Goal: Task Accomplishment & Management: Manage account settings

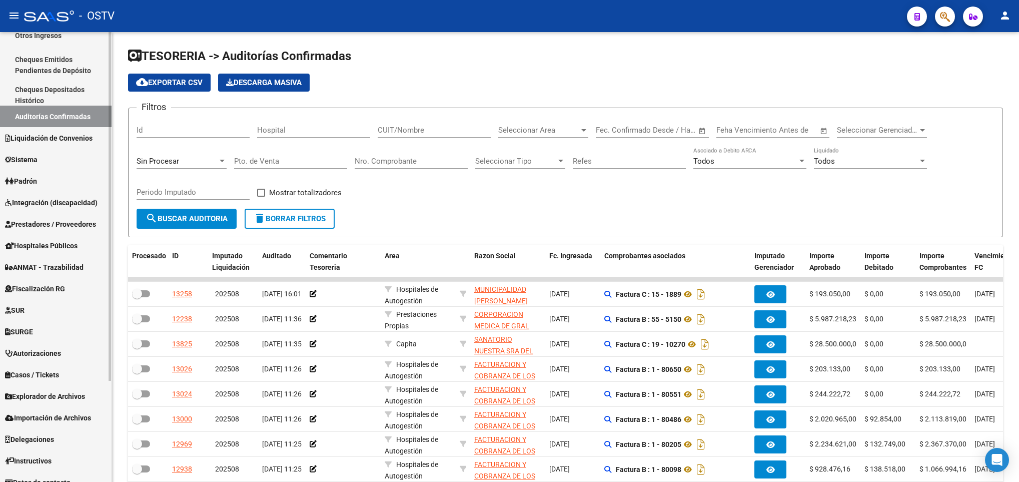
scroll to position [130, 0]
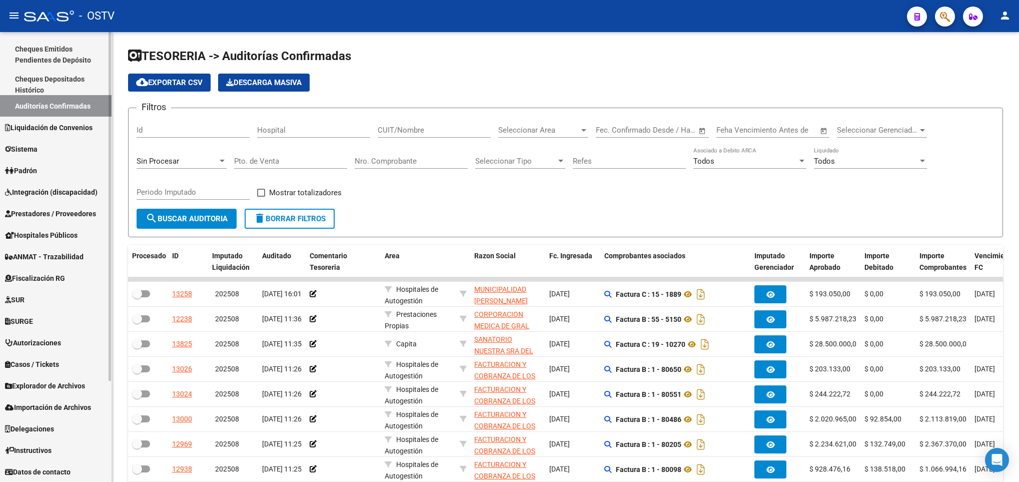
click at [51, 209] on span "Prestadores / Proveedores" at bounding box center [50, 213] width 91 height 11
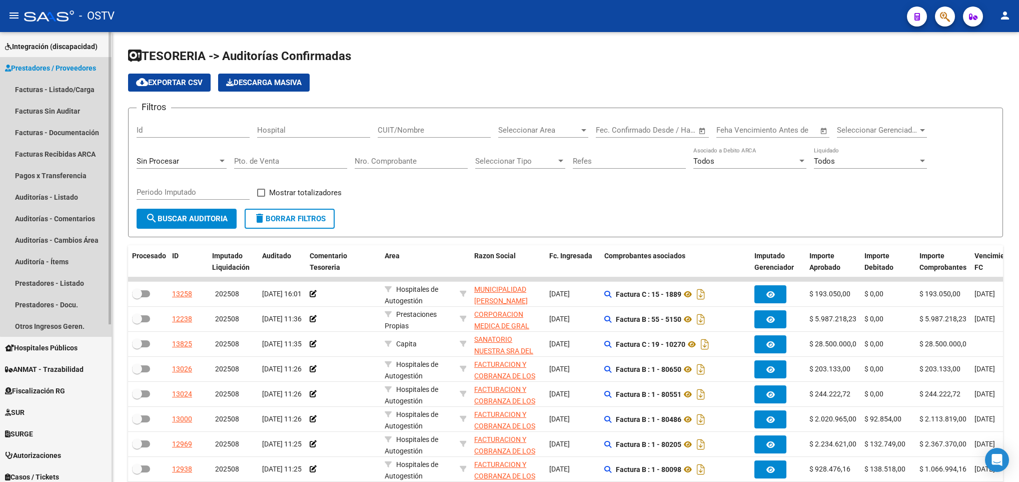
click at [65, 71] on span "Prestadores / Proveedores" at bounding box center [50, 68] width 91 height 11
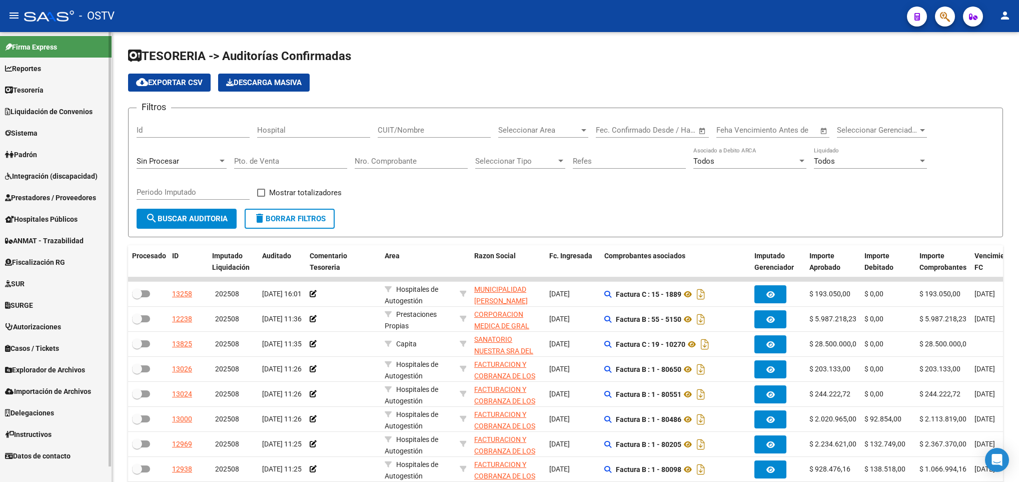
scroll to position [0, 0]
click at [44, 196] on span "Prestadores / Proveedores" at bounding box center [50, 197] width 91 height 11
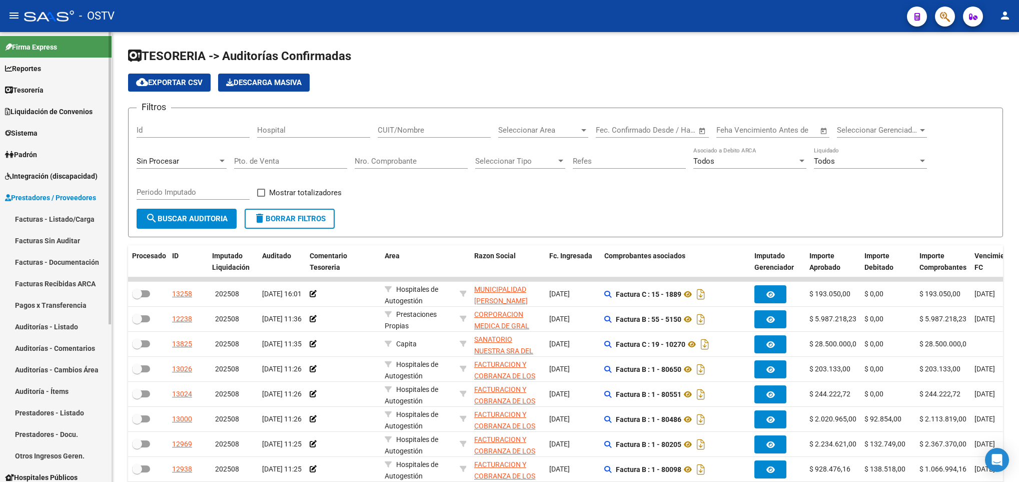
click at [59, 215] on link "Facturas - Listado/Carga" at bounding box center [56, 219] width 112 height 22
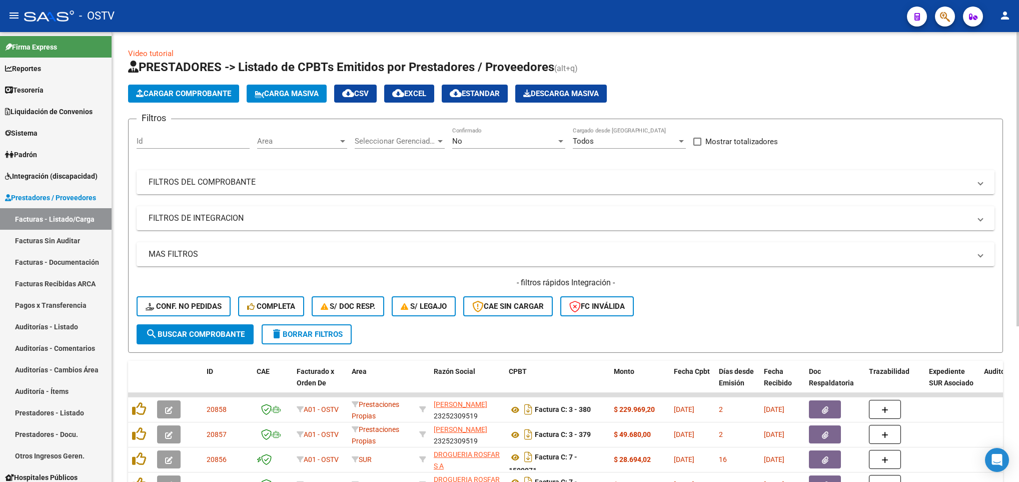
click at [491, 175] on mat-expansion-panel-header "FILTROS DEL COMPROBANTE" at bounding box center [566, 182] width 858 height 24
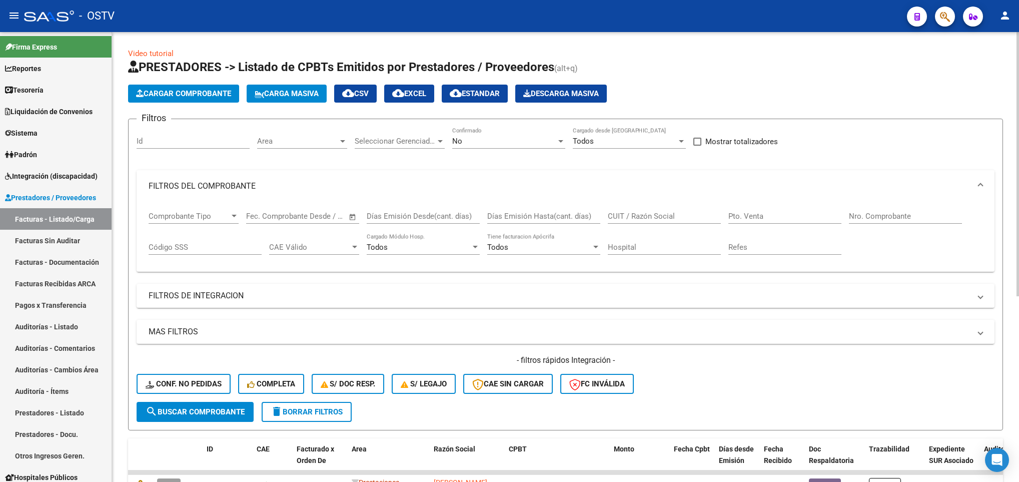
click at [620, 215] on input "CUIT / Razón Social" at bounding box center [664, 216] width 113 height 9
paste input "33717353639"
type input "33717353639"
click at [191, 413] on span "search Buscar Comprobante" at bounding box center [195, 411] width 99 height 9
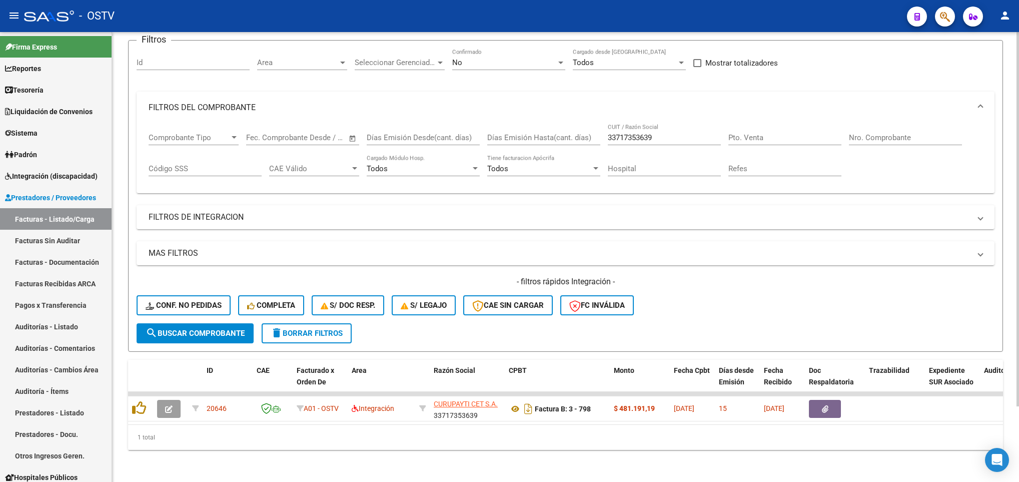
scroll to position [91, 0]
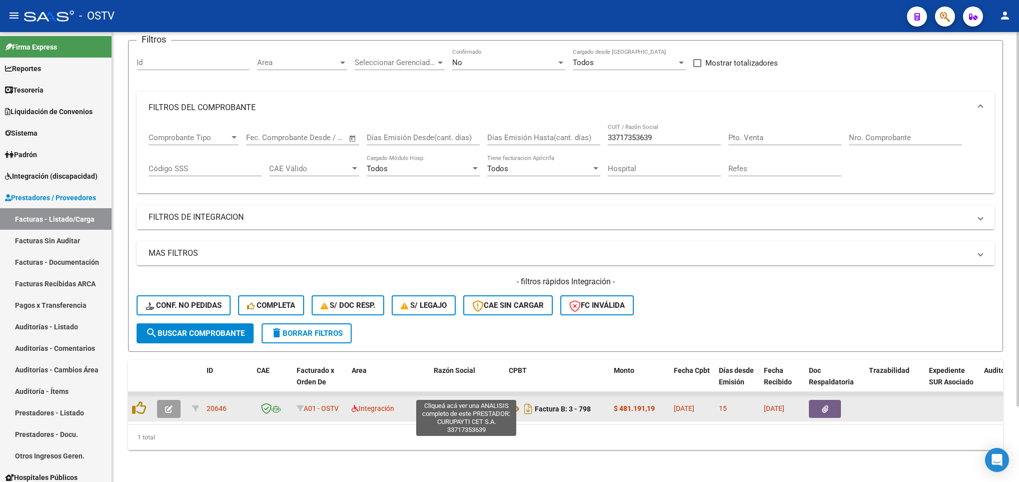
click at [473, 400] on span "CURUPAYTI CET S.A." at bounding box center [466, 404] width 64 height 8
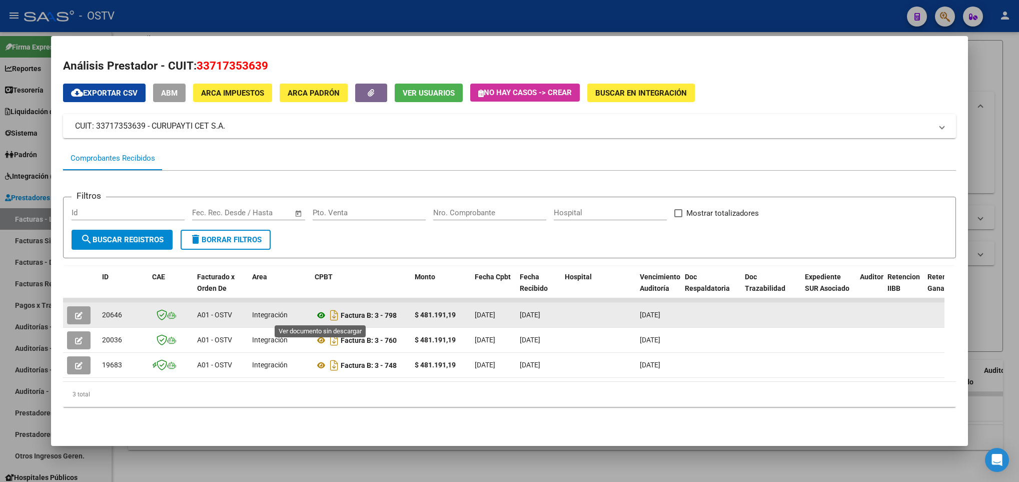
click at [317, 314] on icon at bounding box center [321, 315] width 13 height 12
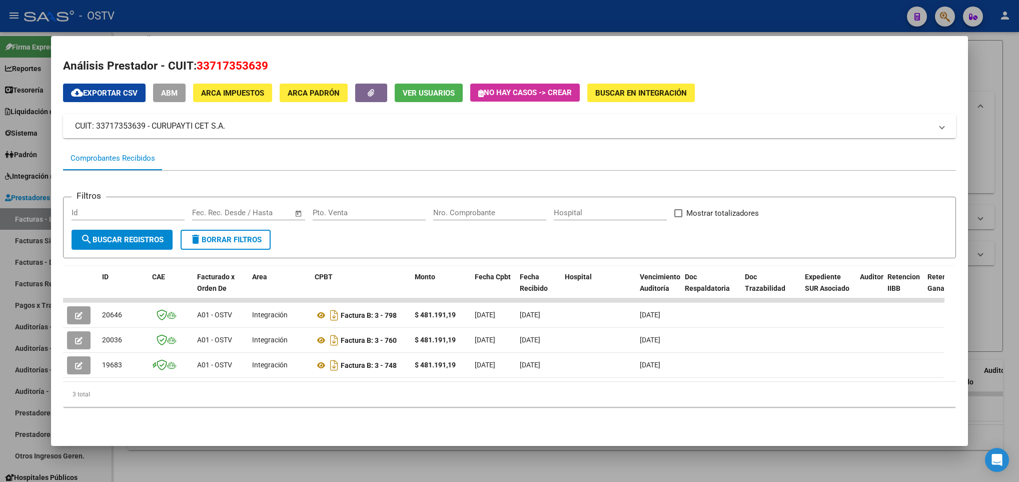
click at [608, 20] on div at bounding box center [509, 241] width 1019 height 482
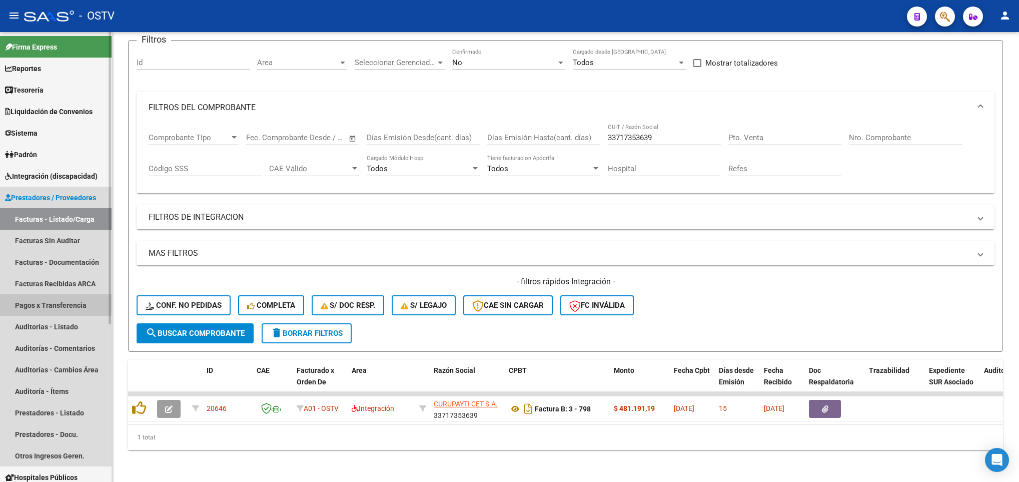
click at [41, 299] on link "Pagos x Transferencia" at bounding box center [56, 305] width 112 height 22
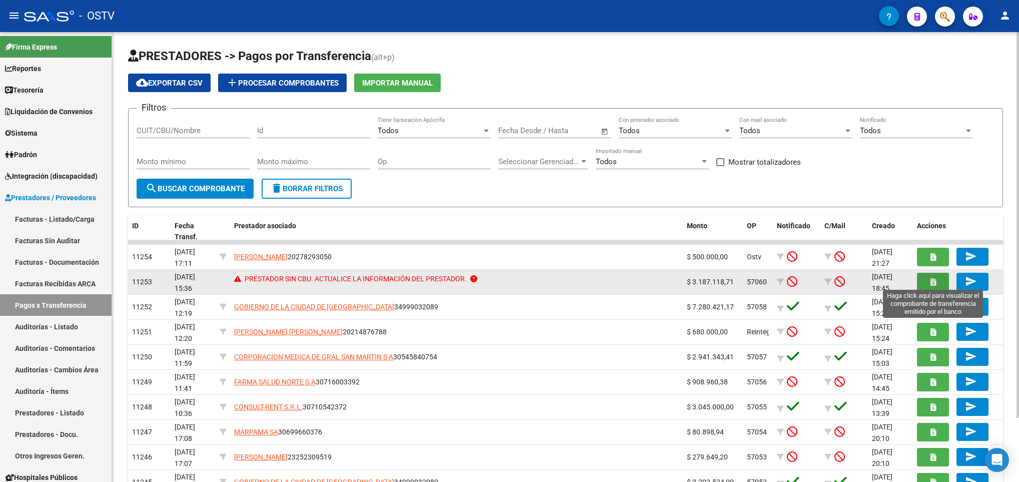
click at [935, 278] on button "button" at bounding box center [933, 282] width 32 height 19
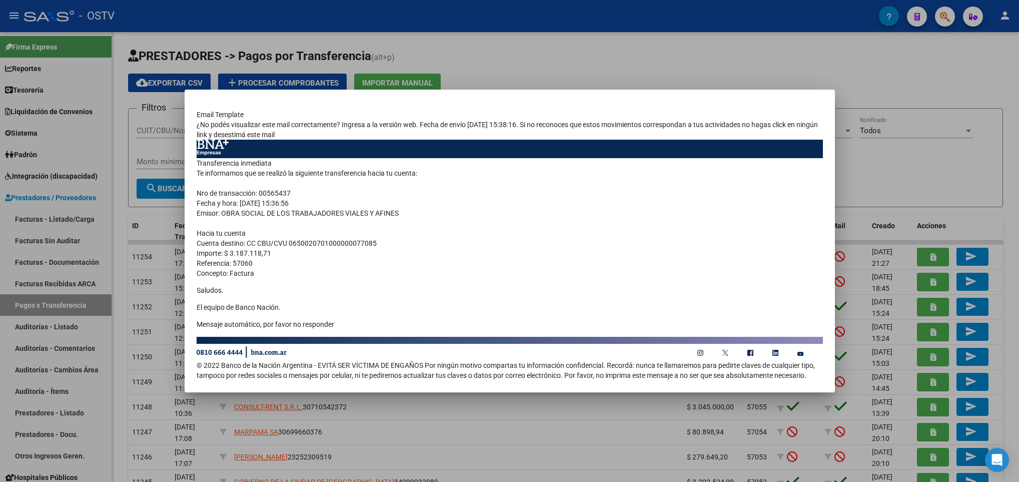
drag, startPoint x: 383, startPoint y: 242, endPoint x: 289, endPoint y: 245, distance: 94.1
click at [289, 245] on td "Transferencia inmediata Te informamos que se realizó la siguiente transferencia…" at bounding box center [510, 247] width 626 height 178
drag, startPoint x: 289, startPoint y: 245, endPoint x: 309, endPoint y: 239, distance: 21.4
copy td "0650020701000000077085"
click at [668, 70] on div at bounding box center [509, 241] width 1019 height 482
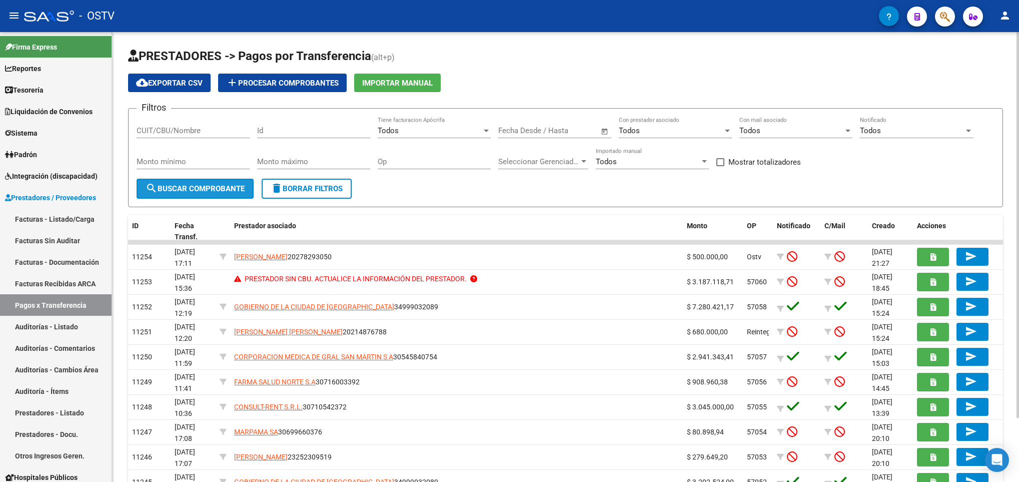
click at [190, 197] on button "search Buscar Comprobante" at bounding box center [195, 189] width 117 height 20
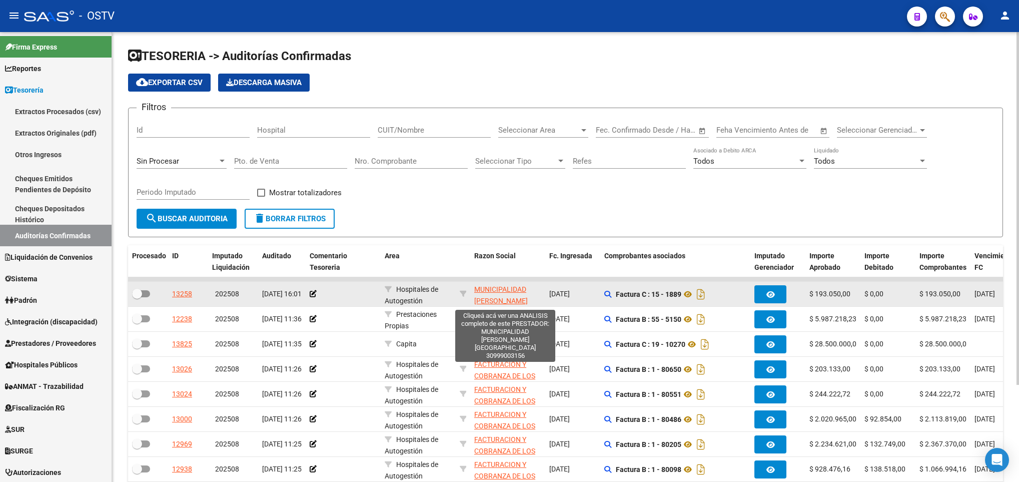
click at [494, 290] on span "MUNICIPALIDAD [PERSON_NAME][GEOGRAPHIC_DATA]" at bounding box center [508, 300] width 68 height 31
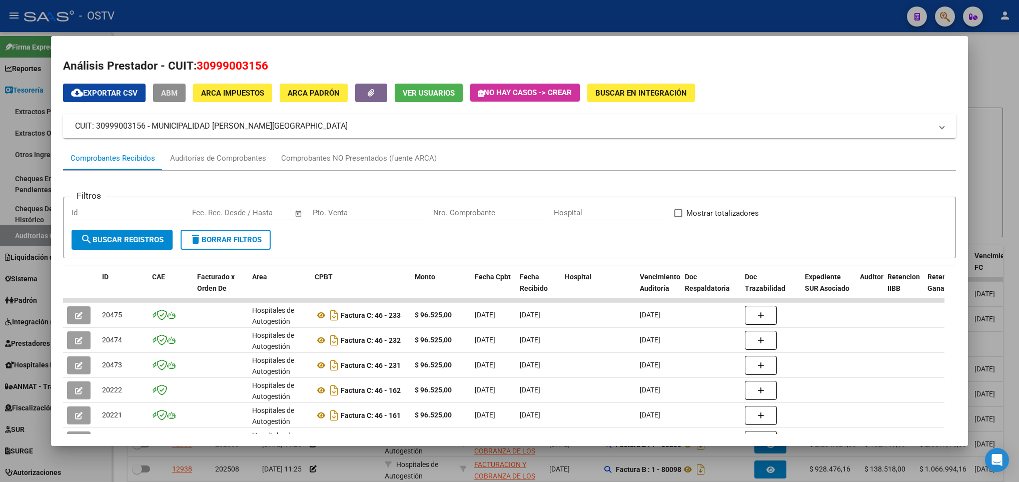
click at [167, 95] on span "ABM" at bounding box center [169, 93] width 17 height 9
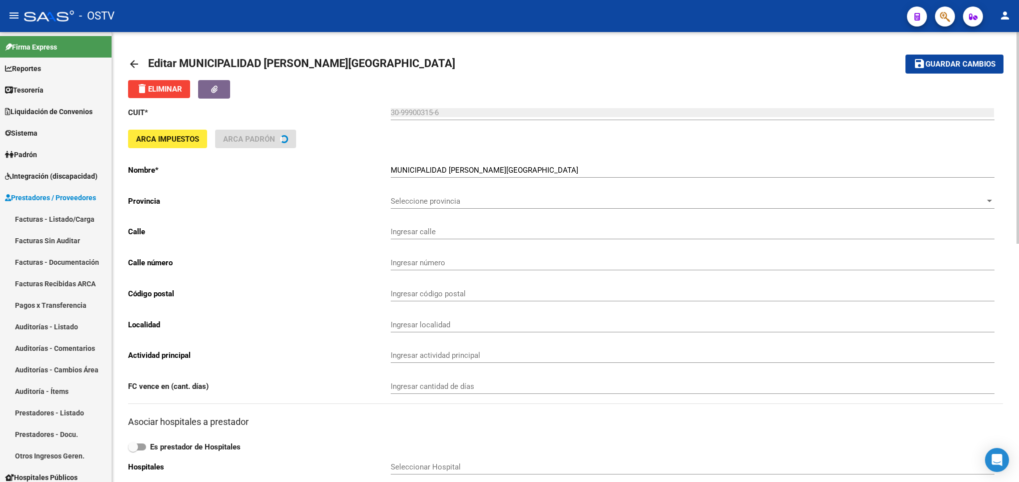
type input "BUENOS AIRES"
type input "711"
type input "2000"
type input "ROSARIO"
type input "841900"
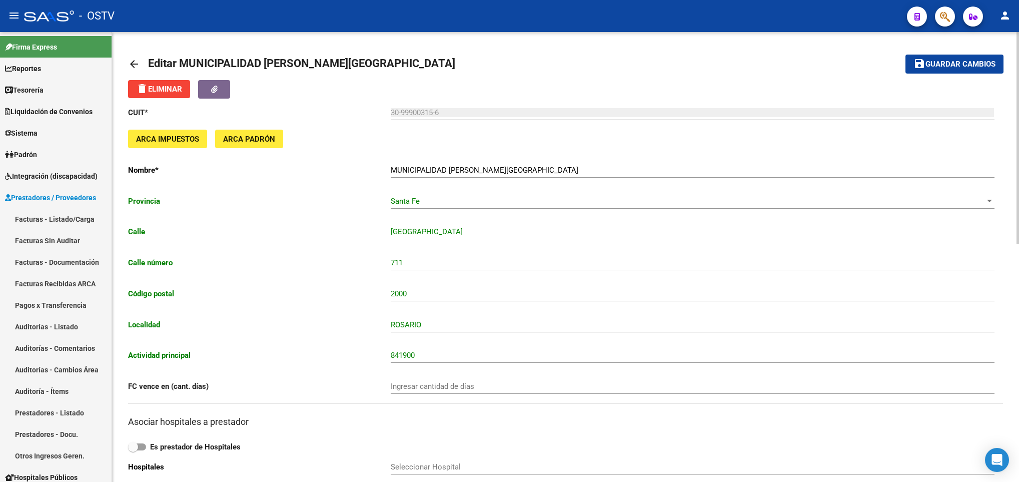
scroll to position [300, 0]
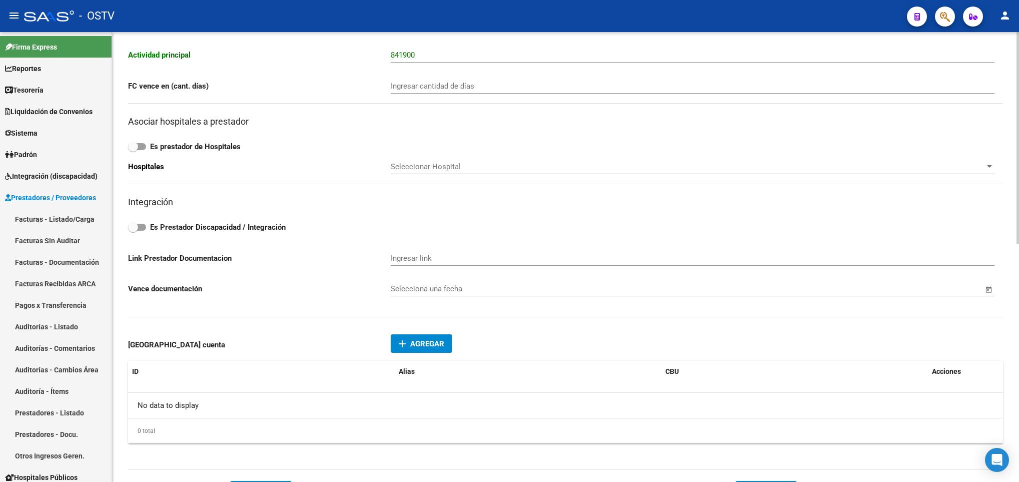
click at [429, 348] on span "Agregar" at bounding box center [427, 343] width 34 height 9
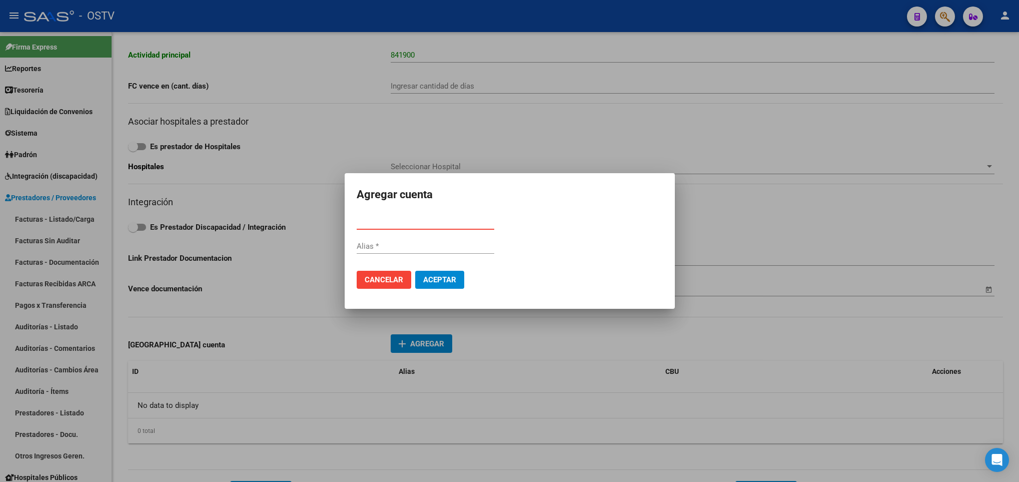
paste input "0650020701000000077085"
type input "0650020701000000077085"
click at [436, 287] on button "Aceptar" at bounding box center [439, 280] width 49 height 18
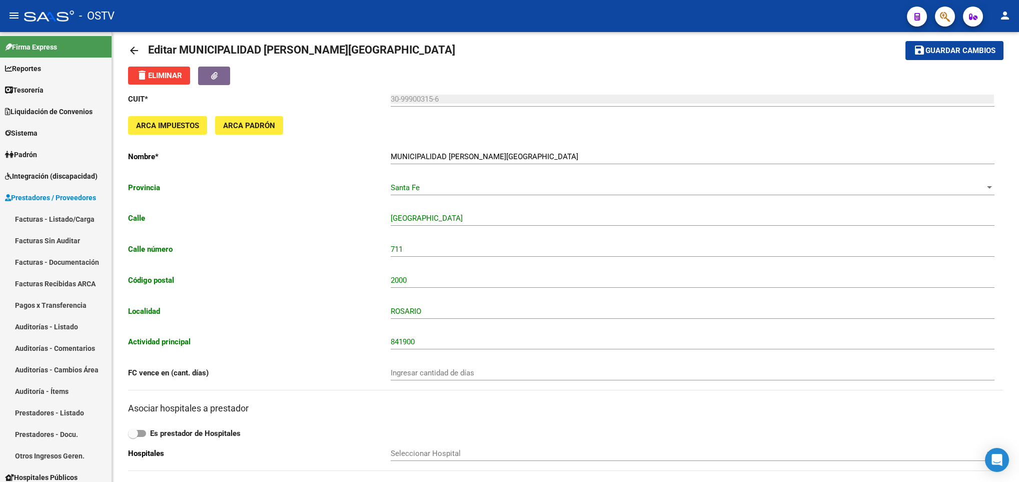
scroll to position [0, 0]
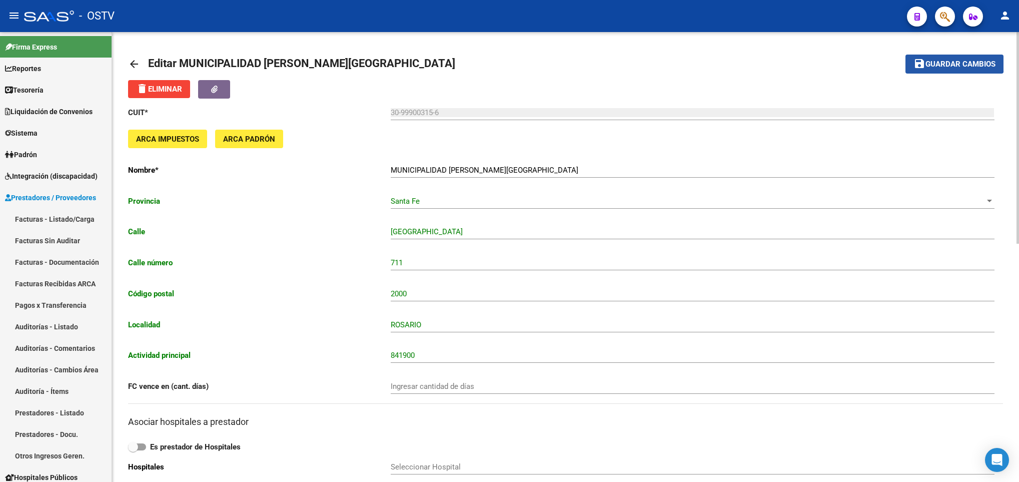
click at [944, 60] on span "Guardar cambios" at bounding box center [960, 64] width 70 height 9
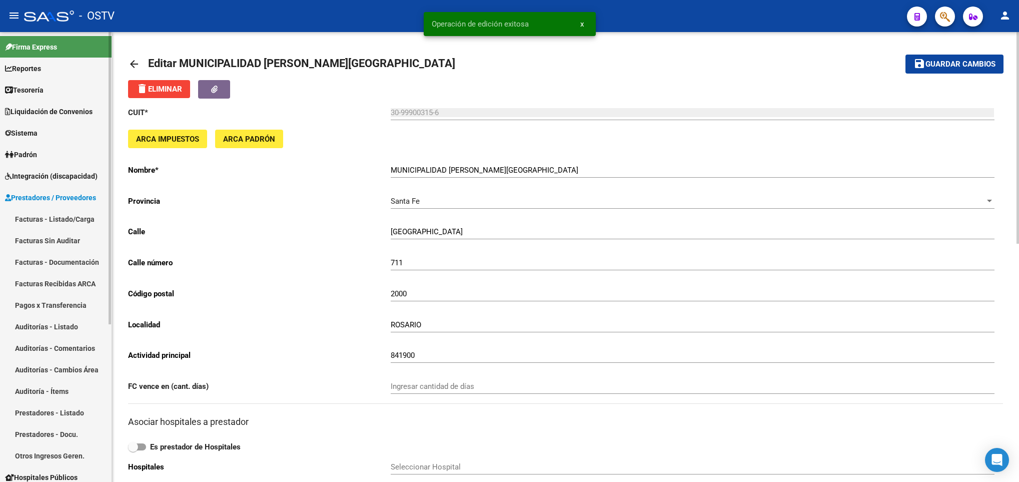
click at [33, 93] on span "Tesorería" at bounding box center [24, 90] width 39 height 11
click at [29, 91] on span "Tesorería" at bounding box center [24, 90] width 39 height 11
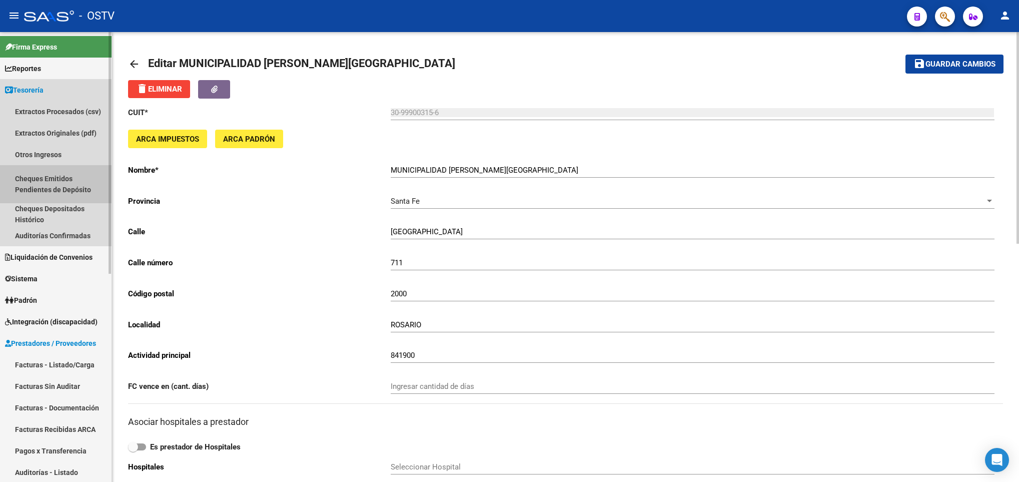
click at [38, 180] on link "Cheques Emitidos Pendientes de Depósito" at bounding box center [56, 184] width 112 height 38
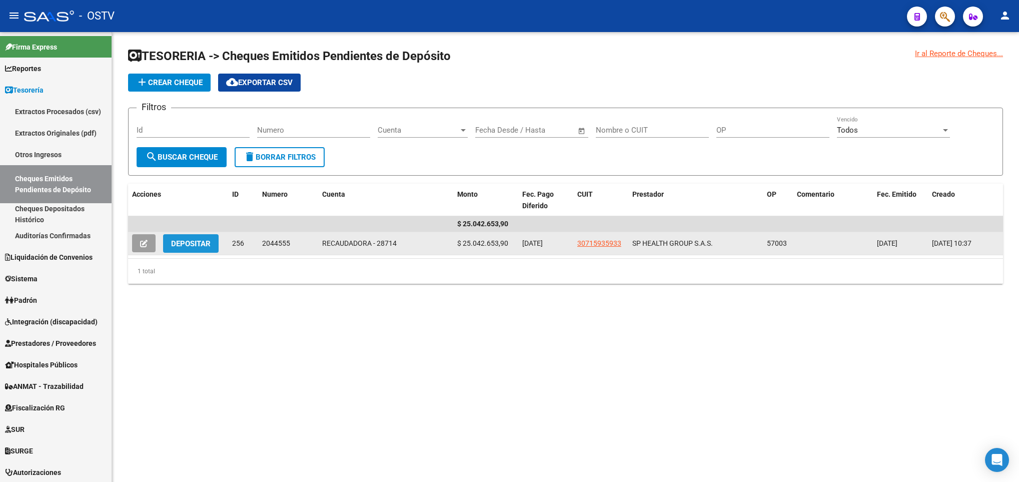
click at [200, 245] on span "Depositar" at bounding box center [191, 243] width 40 height 9
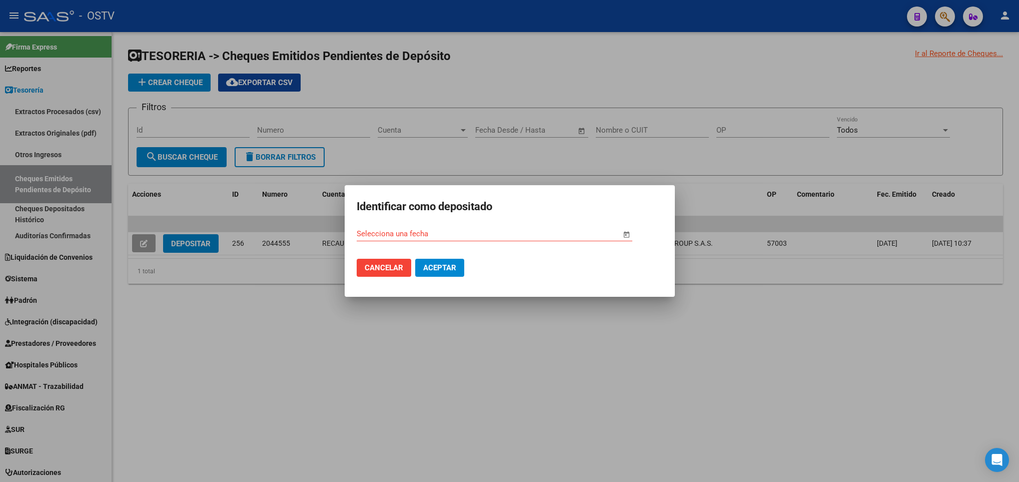
click at [623, 238] on span "Open calendar" at bounding box center [626, 234] width 24 height 24
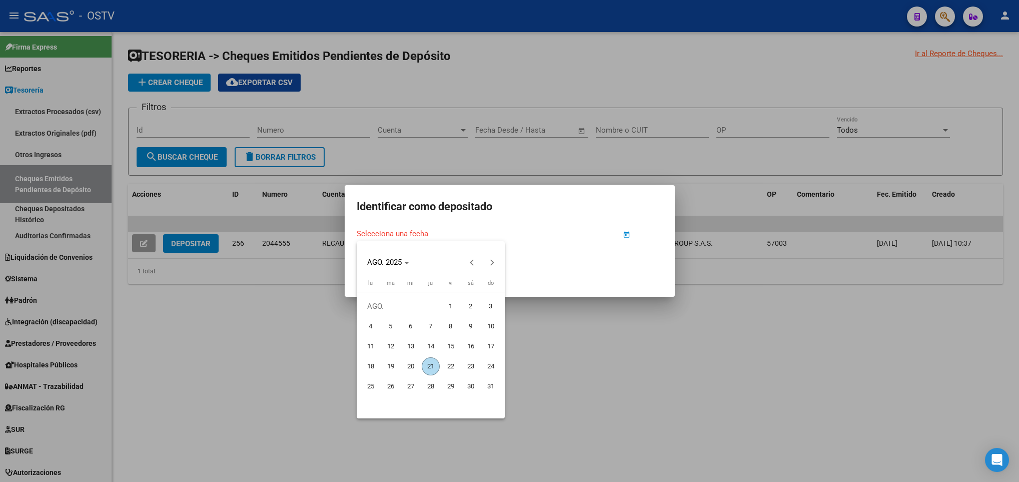
click at [415, 365] on span "20" at bounding box center [411, 366] width 18 height 18
type input "20/8/2025"
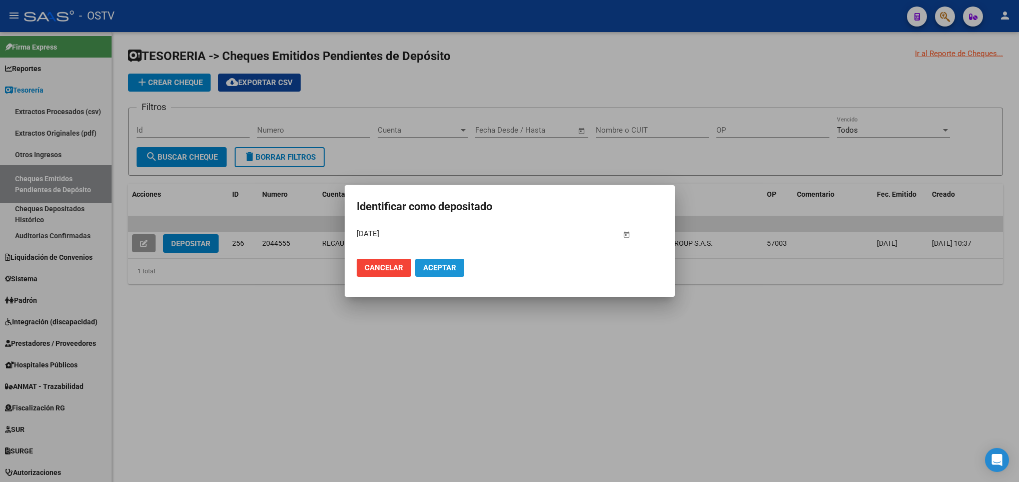
click at [439, 268] on span "Aceptar" at bounding box center [439, 267] width 33 height 9
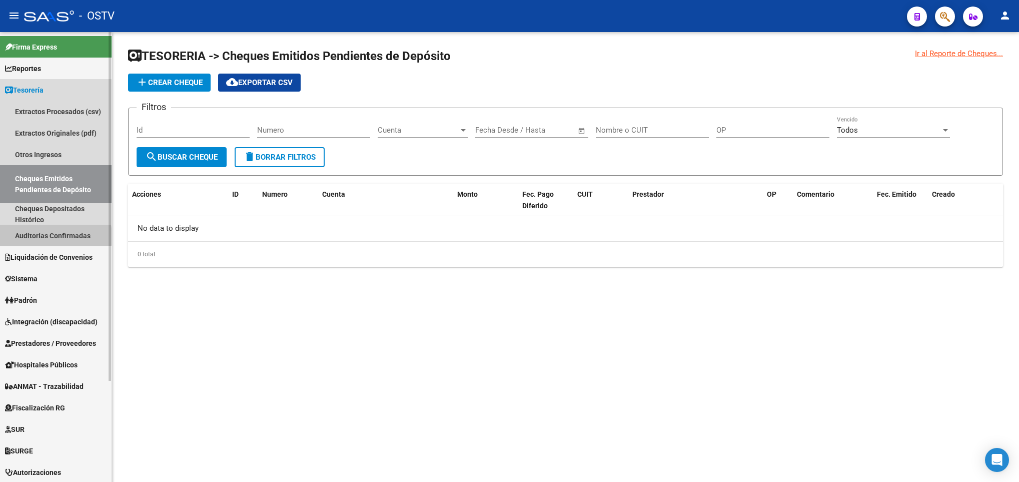
click at [41, 236] on link "Auditorías Confirmadas" at bounding box center [56, 236] width 112 height 22
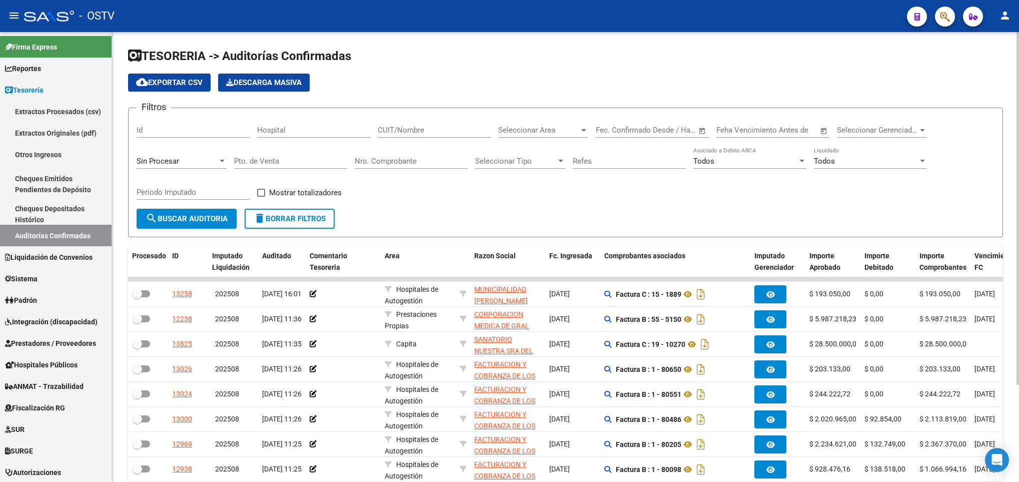
click at [192, 215] on span "search Buscar Auditoria" at bounding box center [187, 218] width 82 height 9
click at [399, 134] on input "CUIT/Nombre" at bounding box center [434, 130] width 113 height 9
paste input "30-66461542-4"
click at [192, 217] on span "search Buscar Auditoria" at bounding box center [187, 218] width 82 height 9
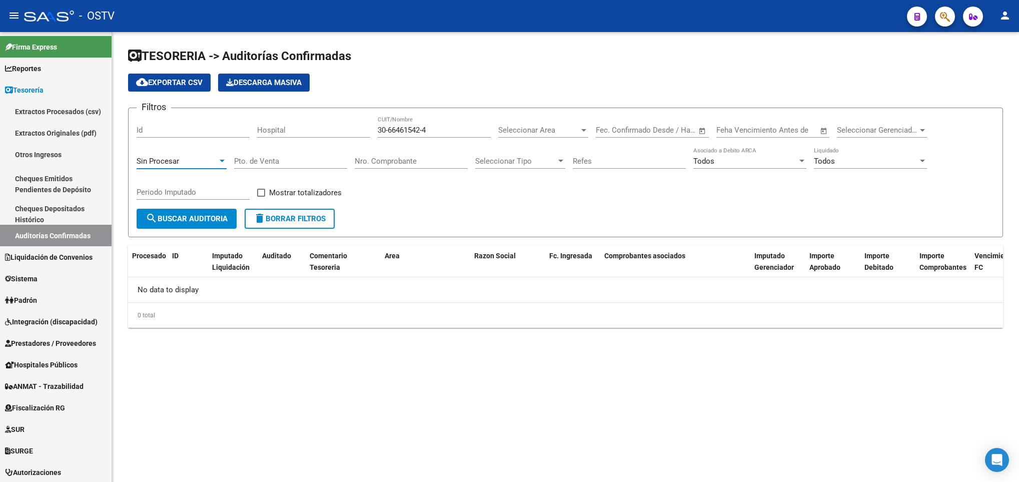
click at [212, 161] on div "Sin Procesar" at bounding box center [177, 161] width 81 height 9
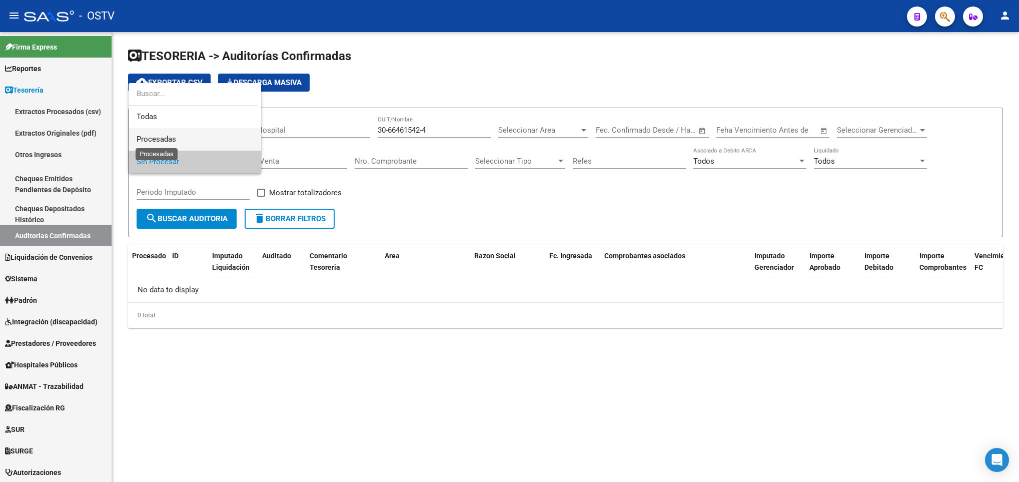
click at [158, 135] on span "Procesadas" at bounding box center [157, 139] width 40 height 9
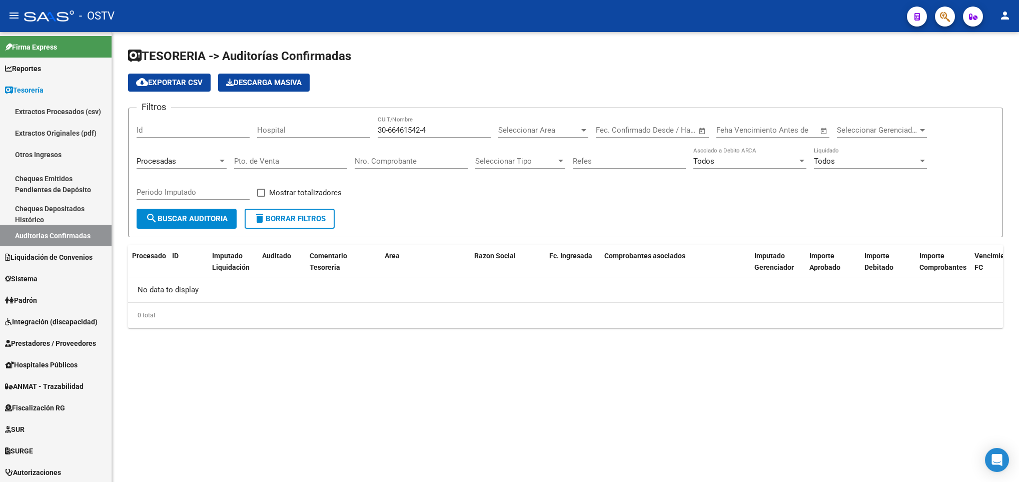
click at [161, 154] on div "Procesadas" at bounding box center [182, 158] width 90 height 22
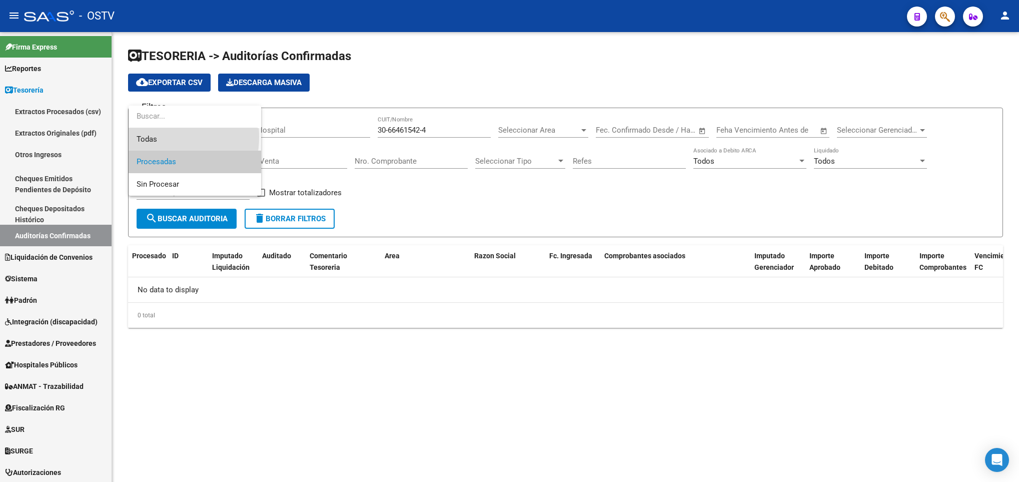
click at [152, 137] on span "Todas" at bounding box center [195, 139] width 117 height 23
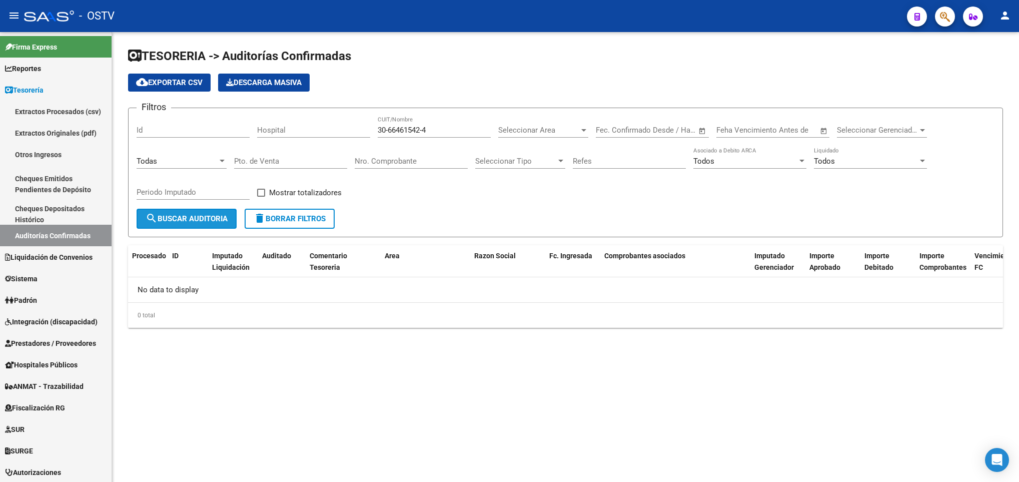
click at [180, 216] on span "search Buscar Auditoria" at bounding box center [187, 218] width 82 height 9
click at [390, 132] on input "30-66461542-4" at bounding box center [434, 130] width 113 height 9
click at [421, 132] on input "3066461542-4" at bounding box center [434, 130] width 113 height 9
click at [422, 132] on input "3066461542-4" at bounding box center [434, 130] width 113 height 9
type input "30664615424"
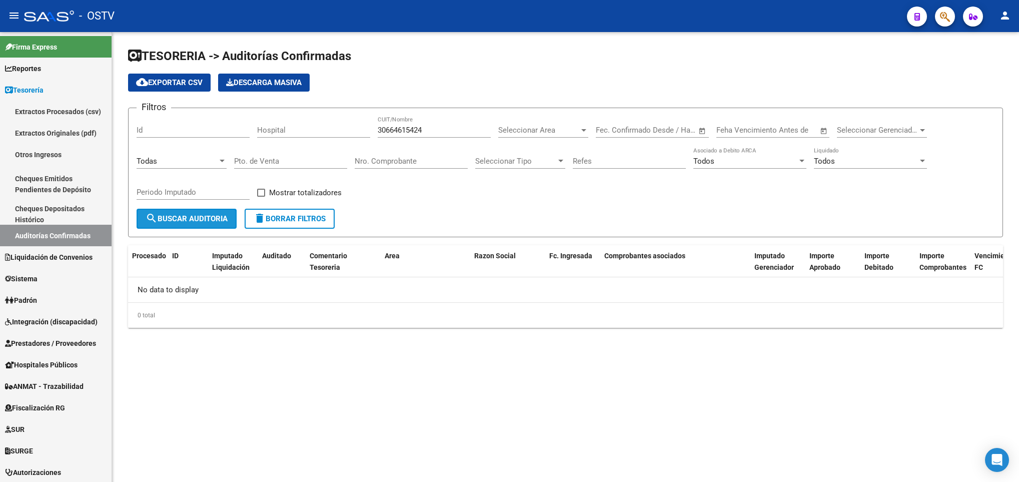
click at [193, 220] on span "search Buscar Auditoria" at bounding box center [187, 218] width 82 height 9
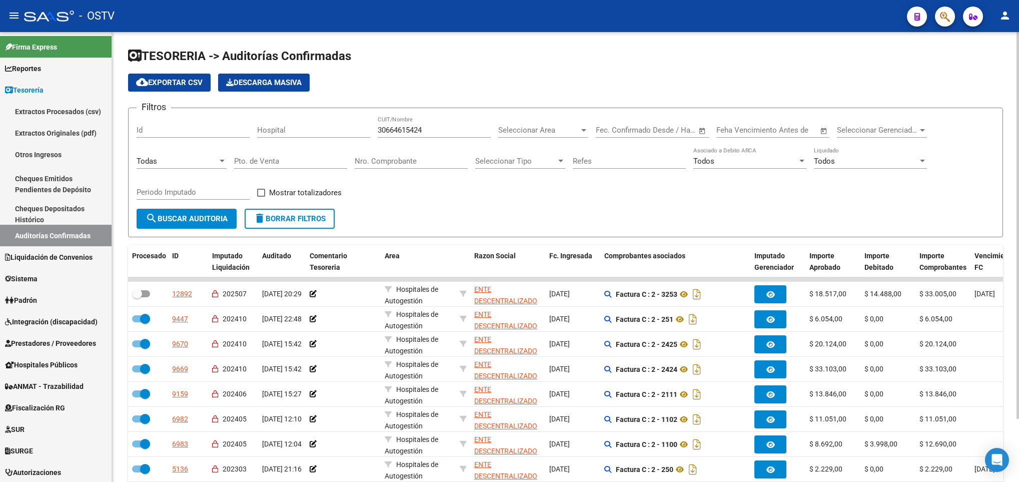
click at [179, 155] on div "Todas" at bounding box center [182, 158] width 90 height 22
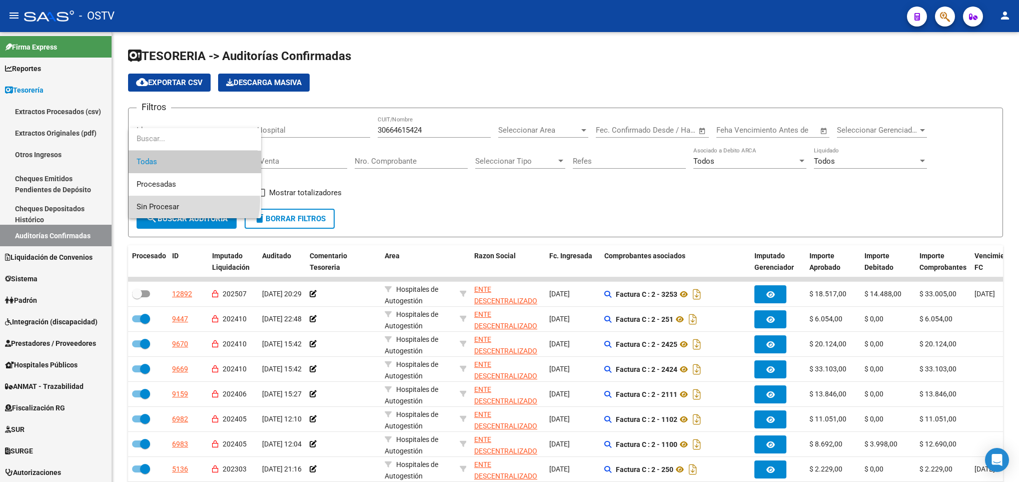
click at [176, 200] on span "Sin Procesar" at bounding box center [195, 207] width 117 height 23
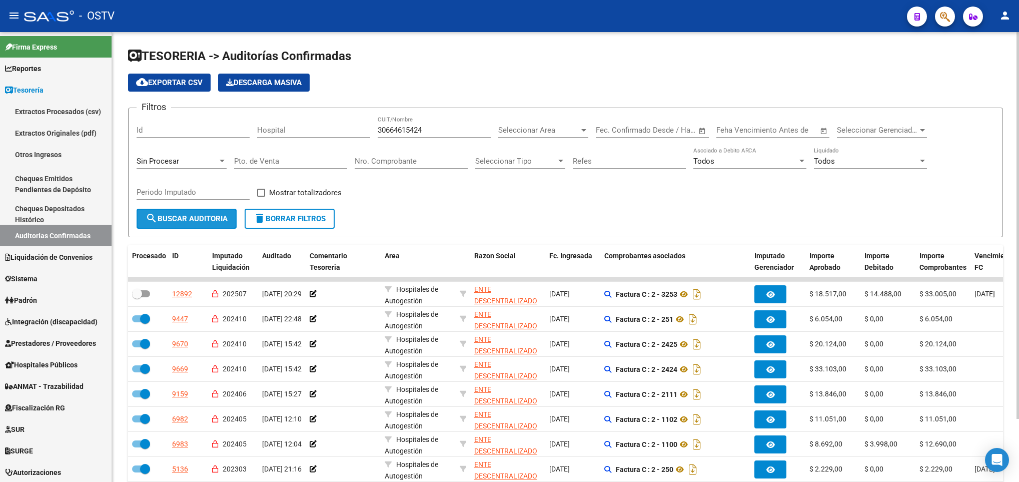
click at [190, 221] on span "search Buscar Auditoria" at bounding box center [187, 218] width 82 height 9
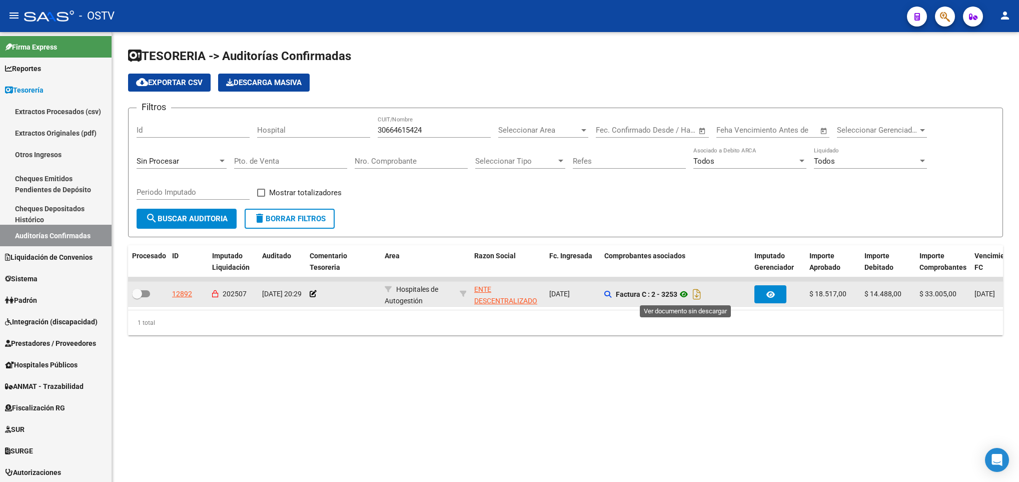
click at [685, 296] on icon at bounding box center [683, 294] width 13 height 12
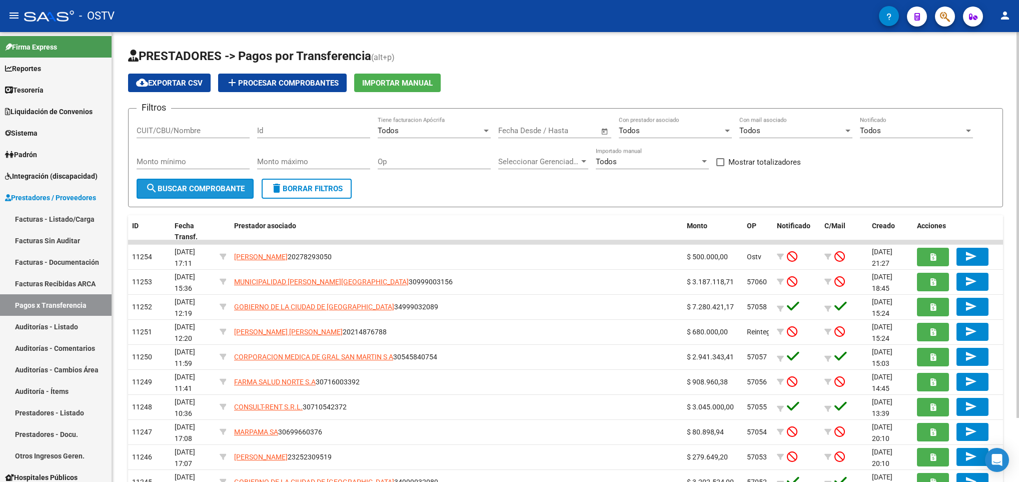
click at [195, 179] on button "search Buscar Comprobante" at bounding box center [195, 189] width 117 height 20
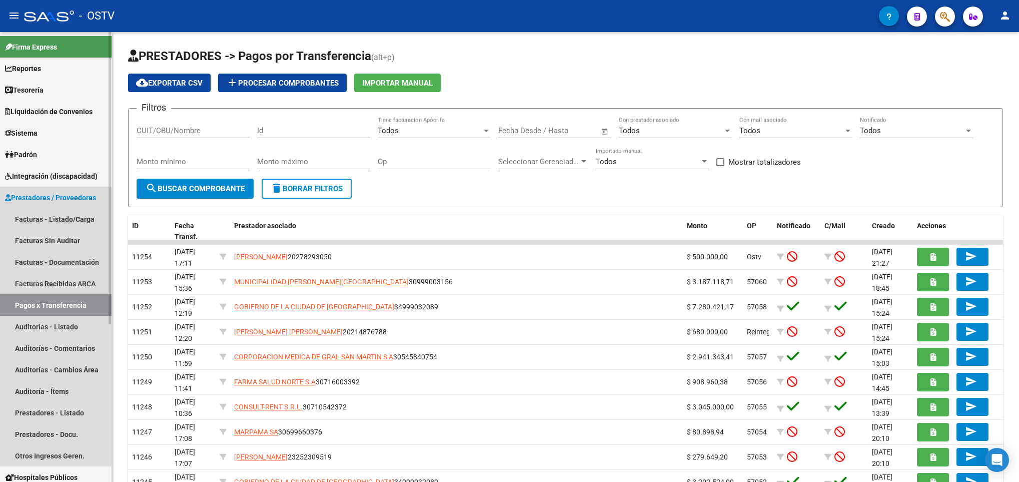
click at [54, 197] on span "Prestadores / Proveedores" at bounding box center [50, 197] width 91 height 11
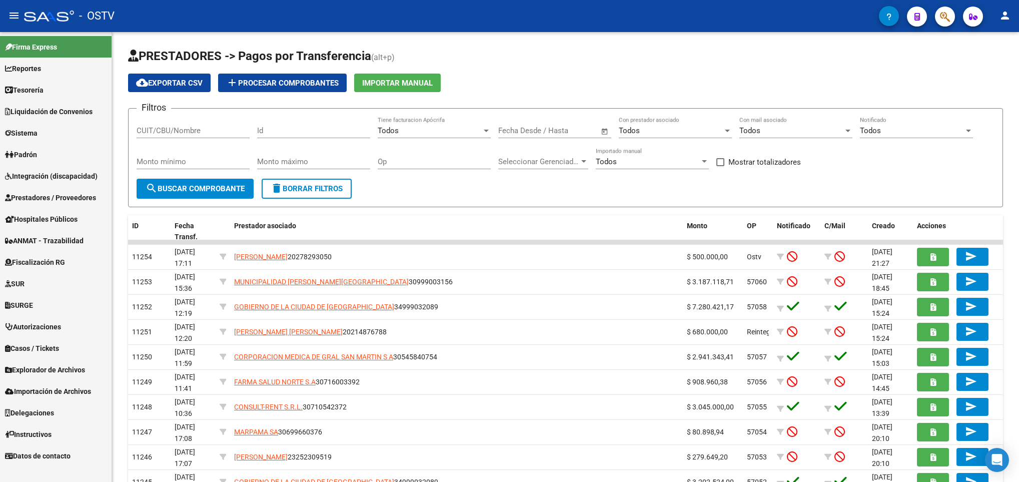
click at [54, 197] on span "Prestadores / Proveedores" at bounding box center [50, 197] width 91 height 11
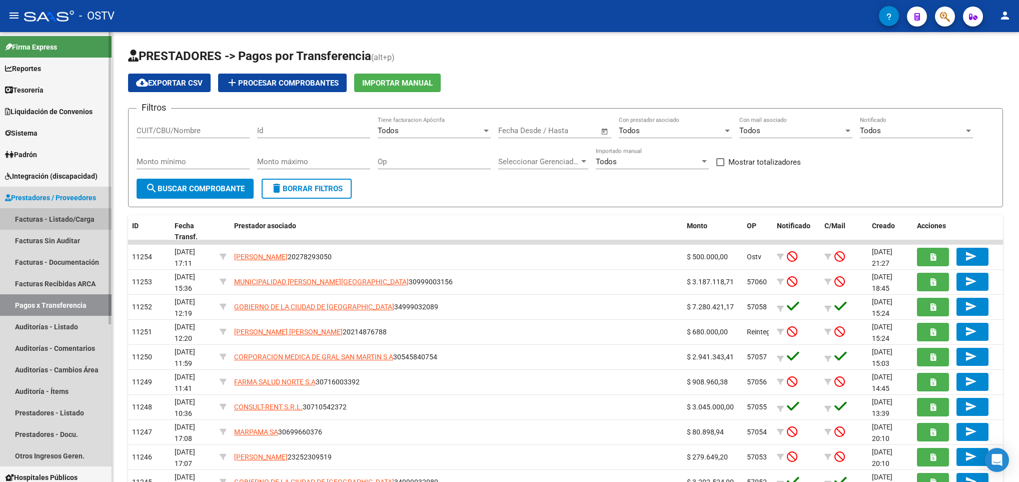
click at [44, 221] on link "Facturas - Listado/Carga" at bounding box center [56, 219] width 112 height 22
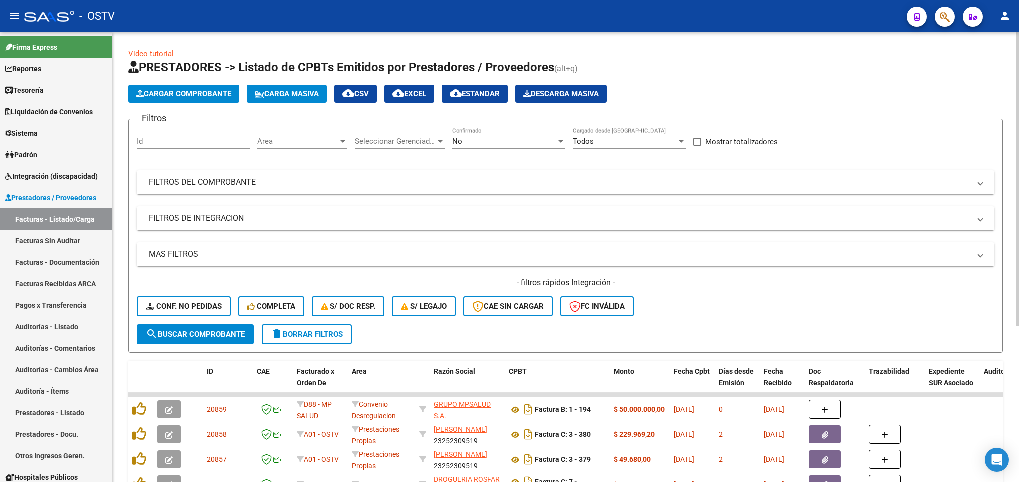
click at [492, 141] on div "No" at bounding box center [504, 141] width 104 height 9
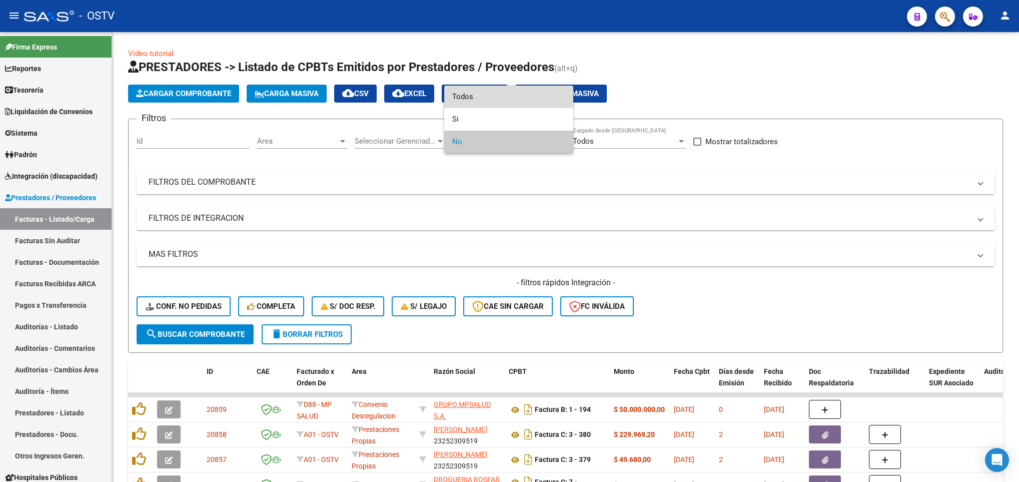
click at [468, 98] on span "Todos" at bounding box center [508, 97] width 113 height 23
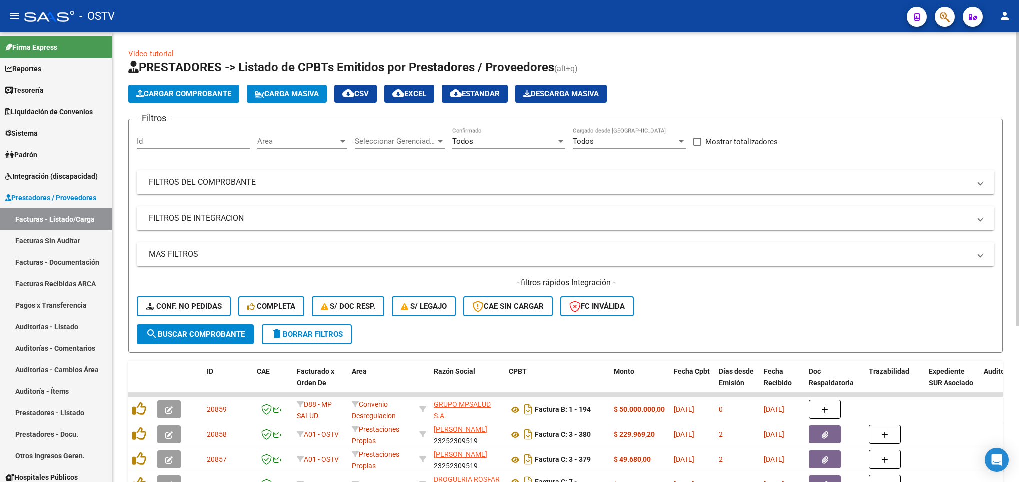
click at [299, 182] on mat-panel-title "FILTROS DEL COMPROBANTE" at bounding box center [560, 182] width 822 height 11
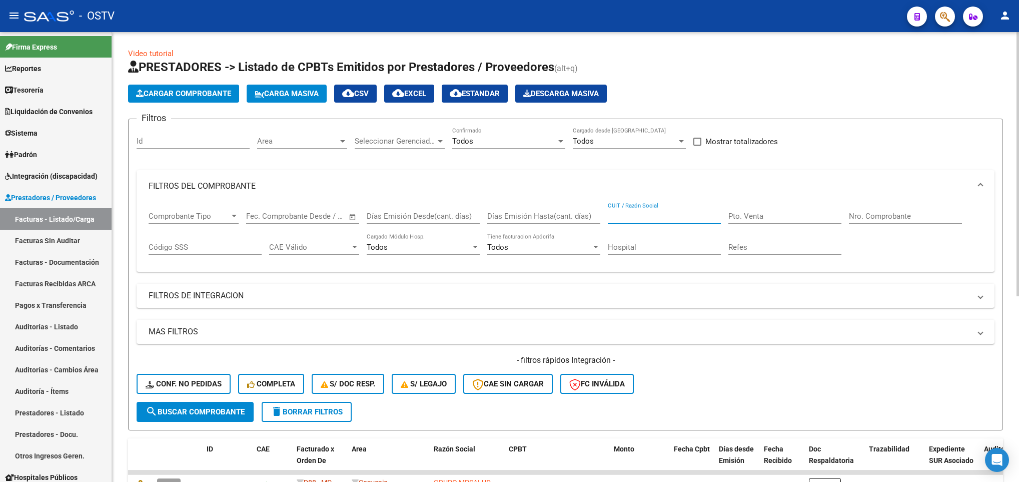
click at [626, 216] on input "CUIT / Razón Social" at bounding box center [664, 216] width 113 height 9
type input "30698255141"
click at [203, 406] on button "search Buscar Comprobante" at bounding box center [195, 412] width 117 height 20
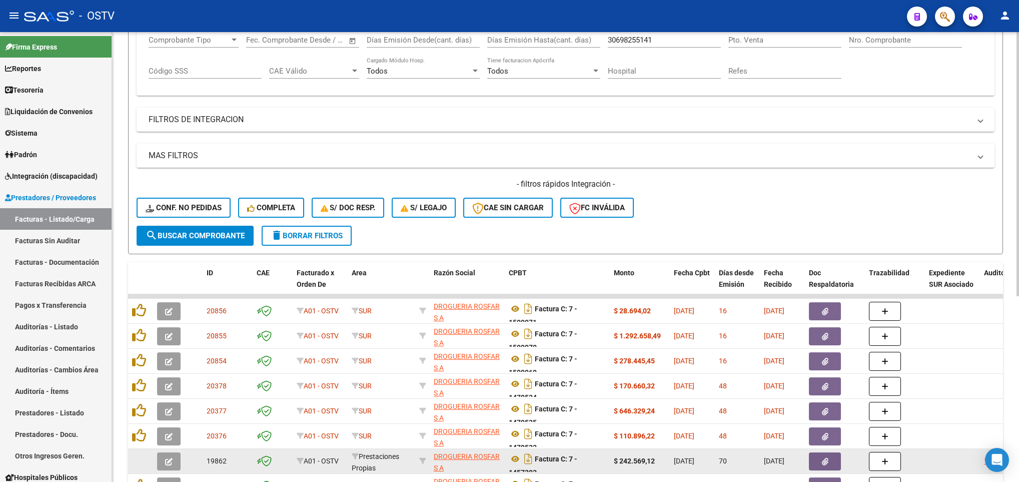
scroll to position [300, 0]
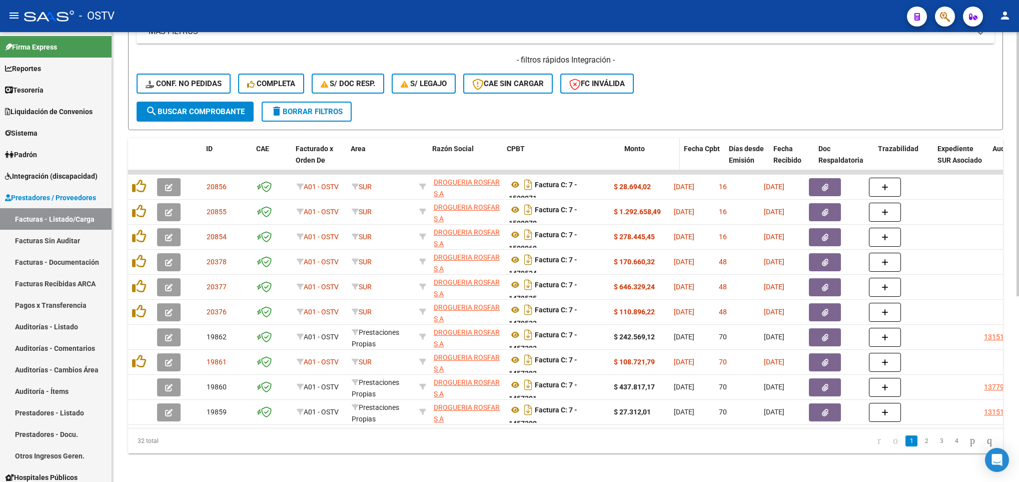
drag, startPoint x: 605, startPoint y: 162, endPoint x: 637, endPoint y: 166, distance: 31.7
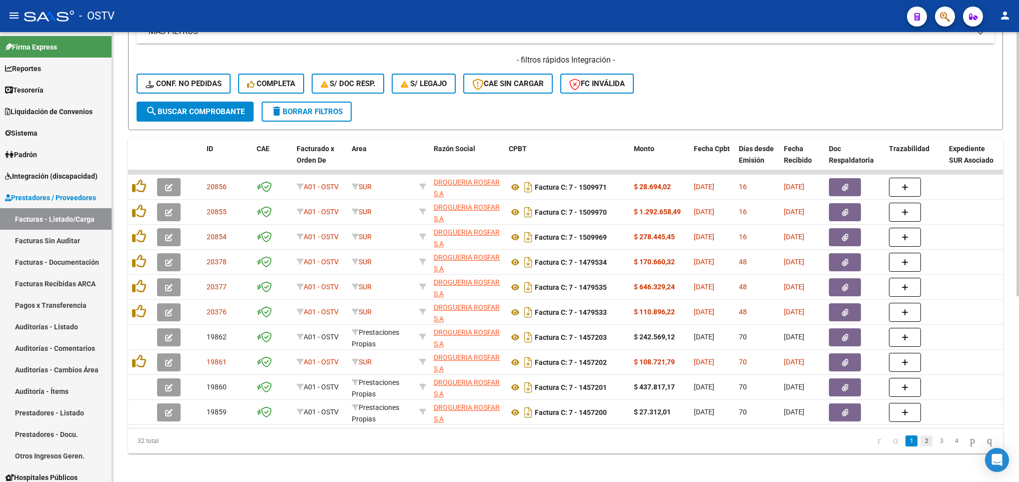
click at [920, 446] on link "2" at bounding box center [926, 440] width 12 height 11
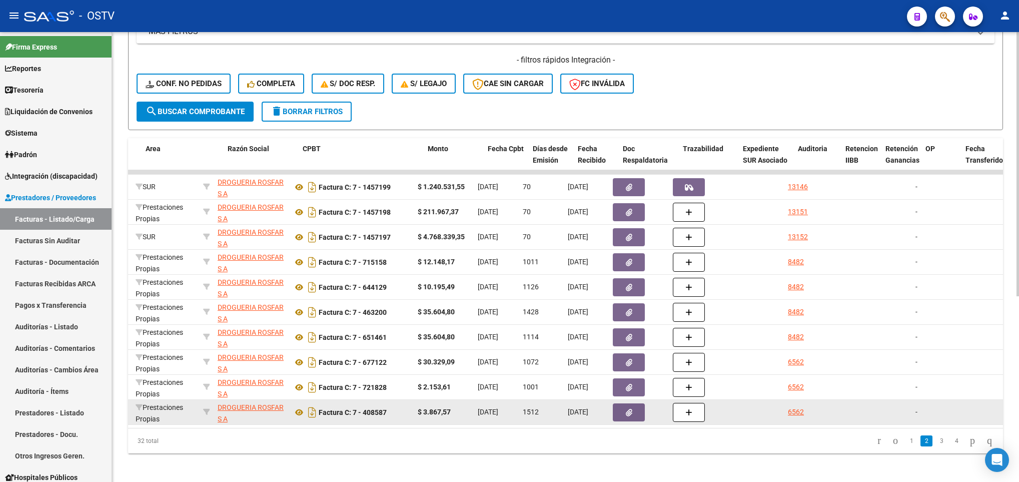
scroll to position [0, 206]
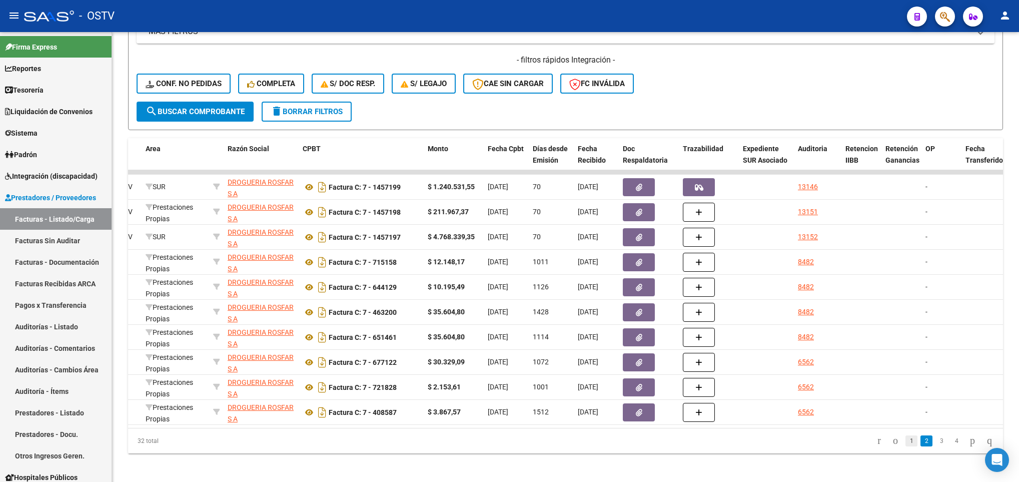
click at [905, 446] on link "1" at bounding box center [911, 440] width 12 height 11
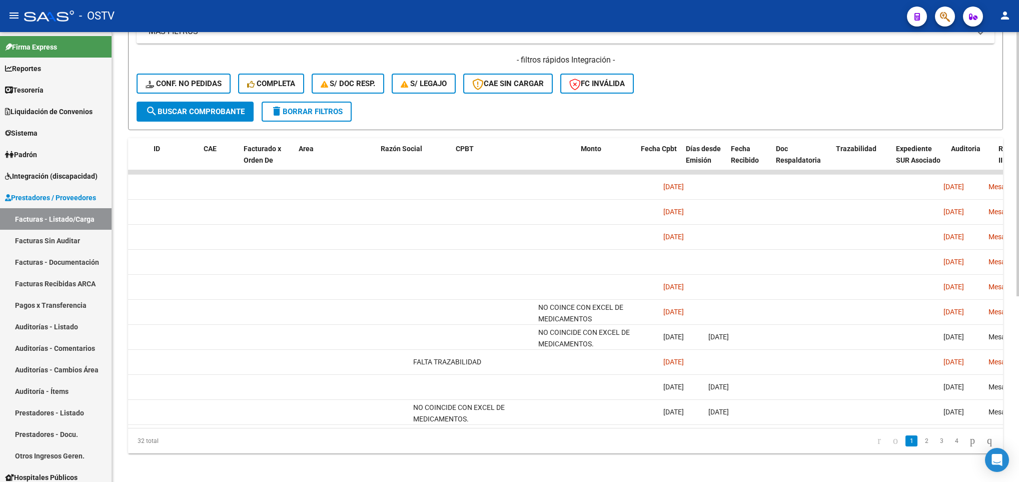
scroll to position [0, 0]
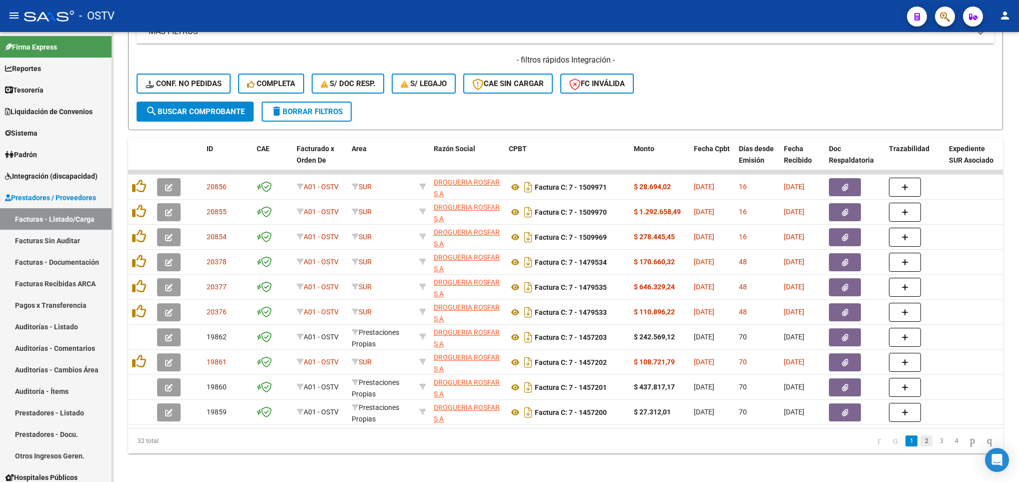
click at [920, 446] on link "2" at bounding box center [926, 440] width 12 height 11
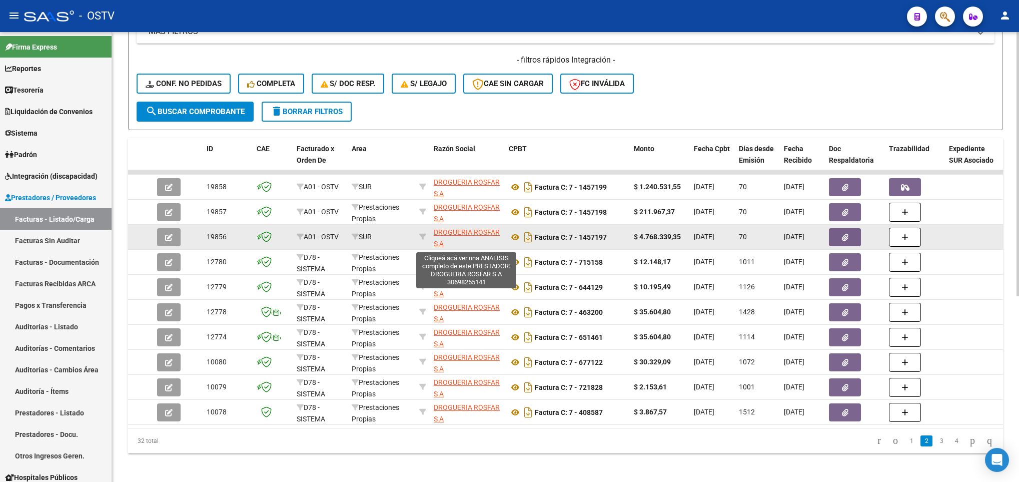
click at [475, 233] on span "DROGUERIA ROSFAR S A" at bounding box center [467, 238] width 66 height 20
type textarea "30698255141"
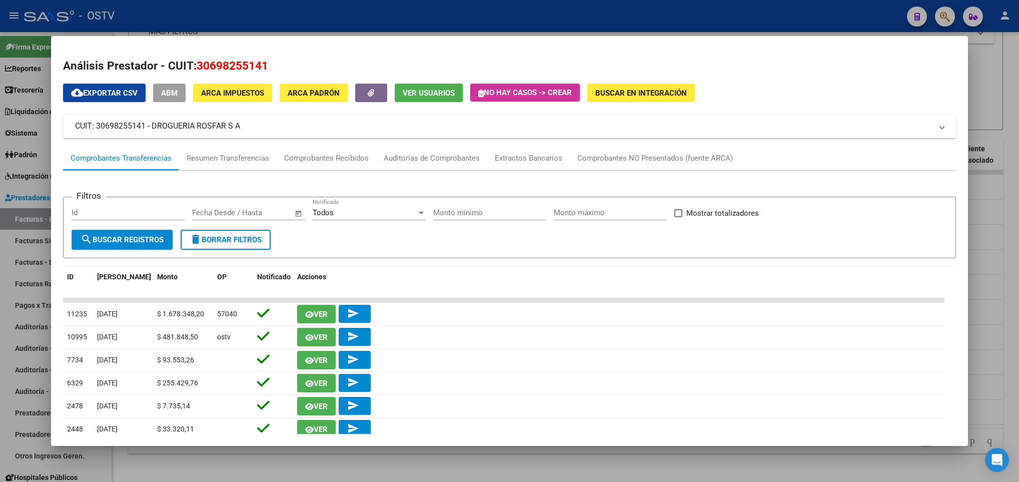
click at [42, 146] on div at bounding box center [509, 241] width 1019 height 482
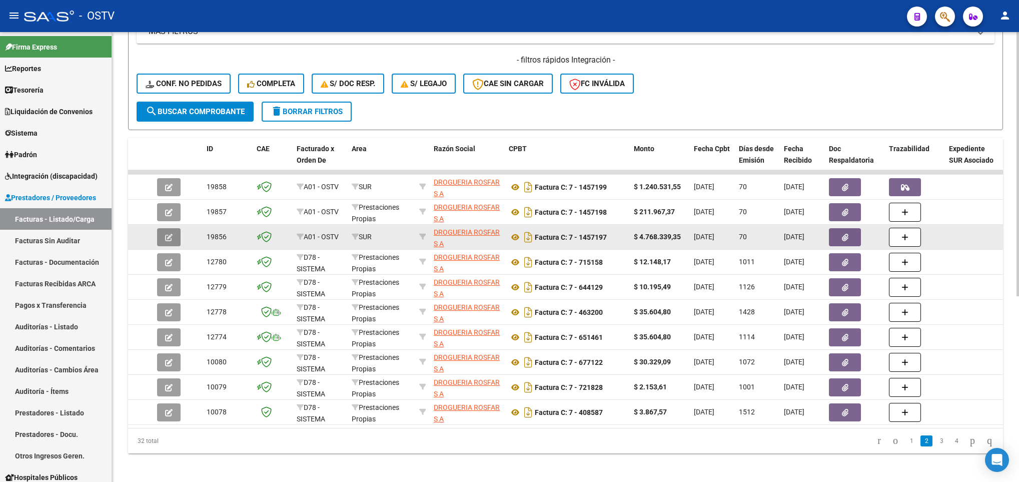
click at [170, 239] on icon "button" at bounding box center [169, 238] width 8 height 8
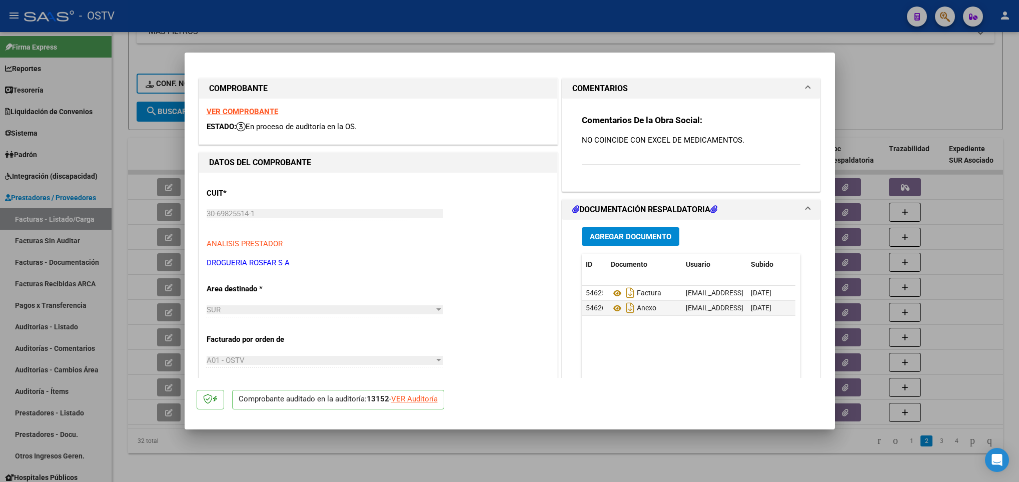
click at [413, 399] on div "VER Auditoría" at bounding box center [414, 399] width 47 height 12
type input "$ 0,00"
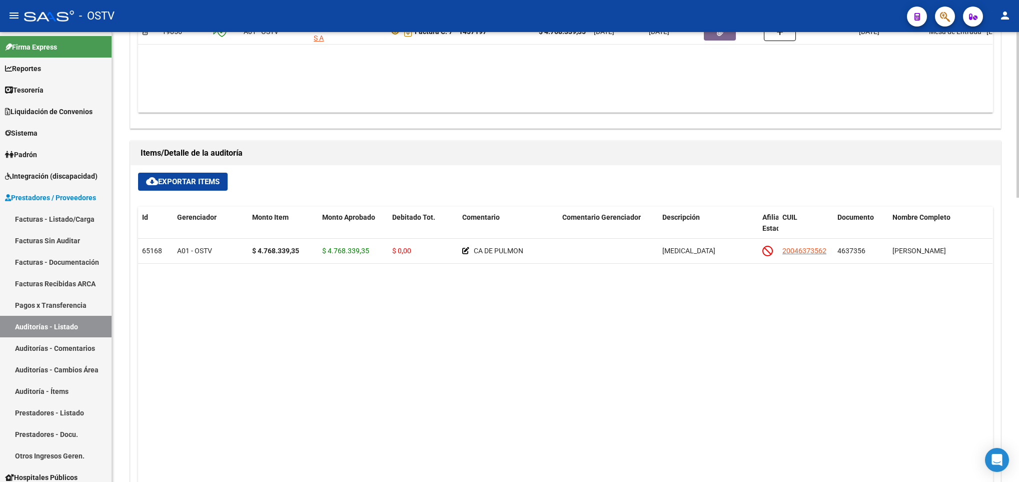
scroll to position [472, 0]
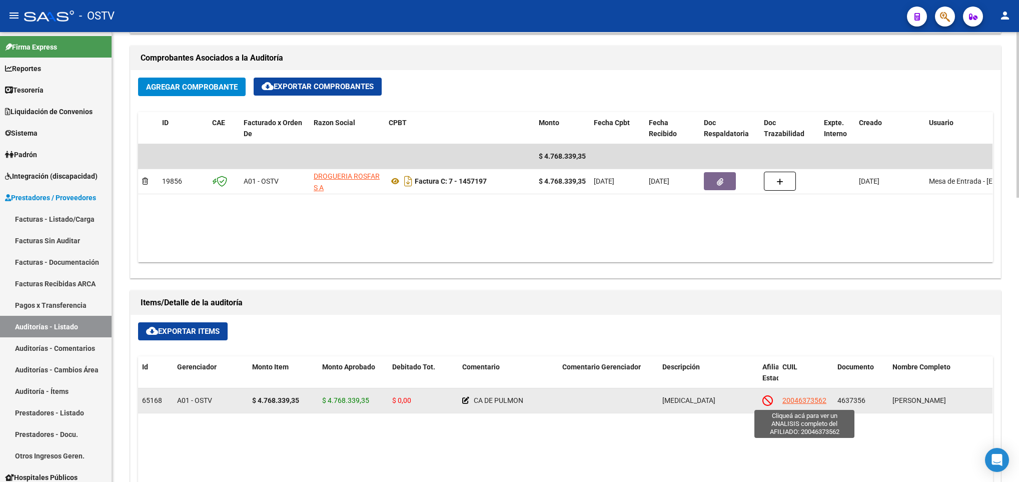
click at [797, 404] on span "20046373562" at bounding box center [804, 400] width 44 height 8
type textarea "20046373562"
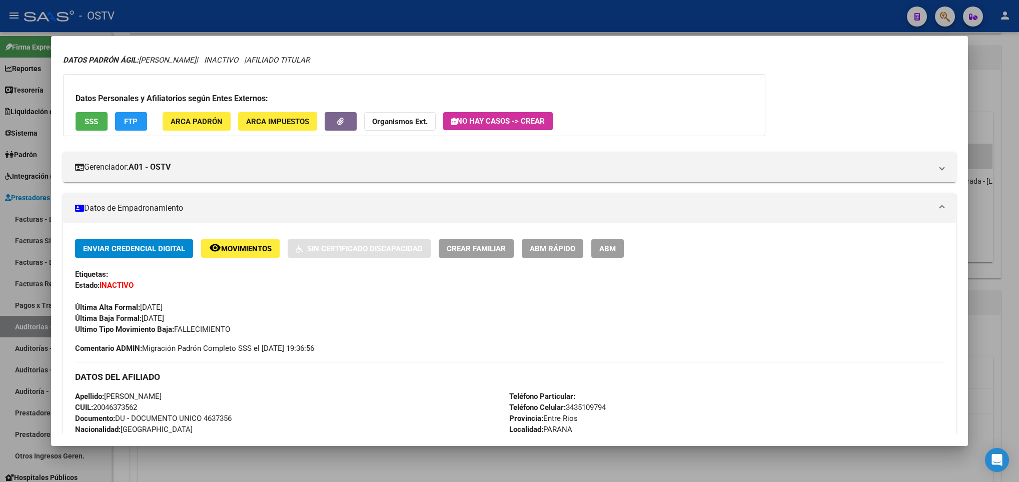
scroll to position [0, 0]
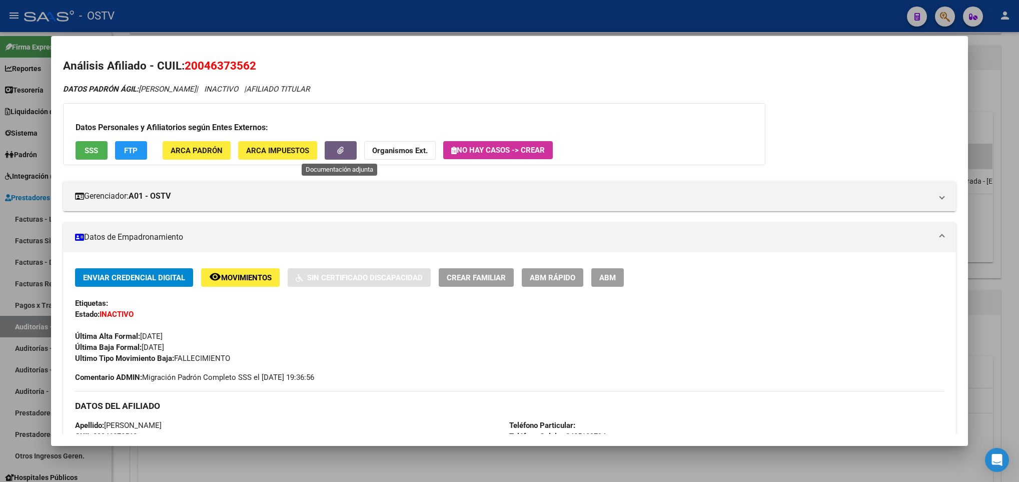
click at [331, 146] on button "button" at bounding box center [341, 150] width 32 height 19
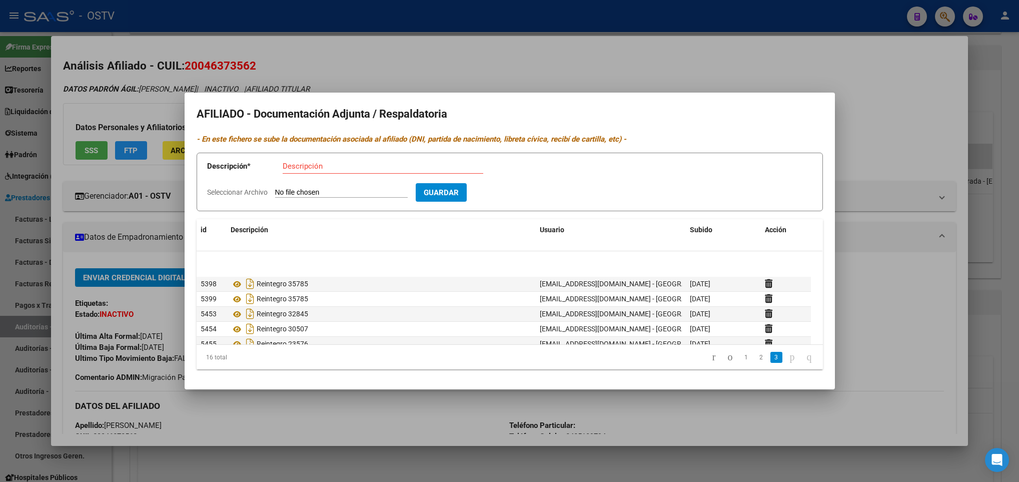
scroll to position [150, 0]
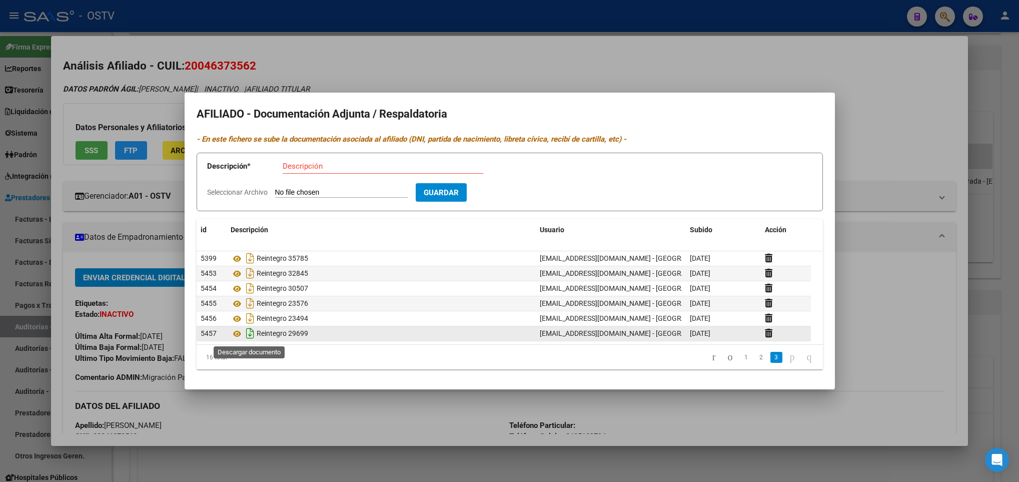
click at [249, 335] on icon "Descargar documento" at bounding box center [250, 333] width 13 height 16
click at [422, 80] on div at bounding box center [509, 241] width 1019 height 482
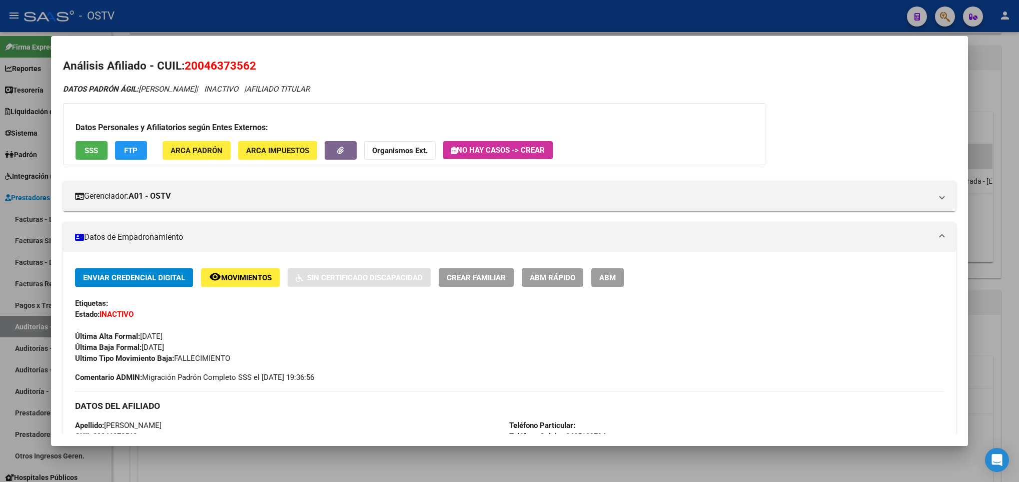
click at [33, 87] on div at bounding box center [509, 241] width 1019 height 482
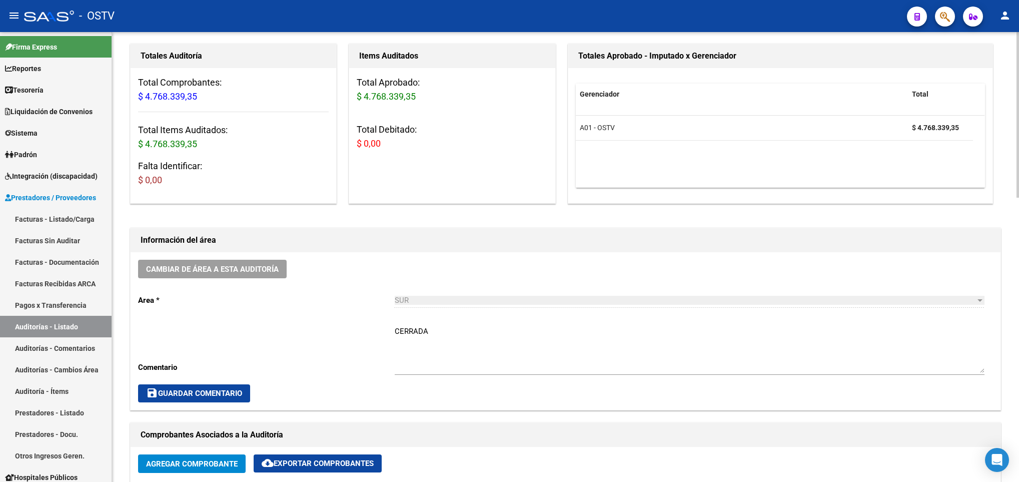
scroll to position [0, 0]
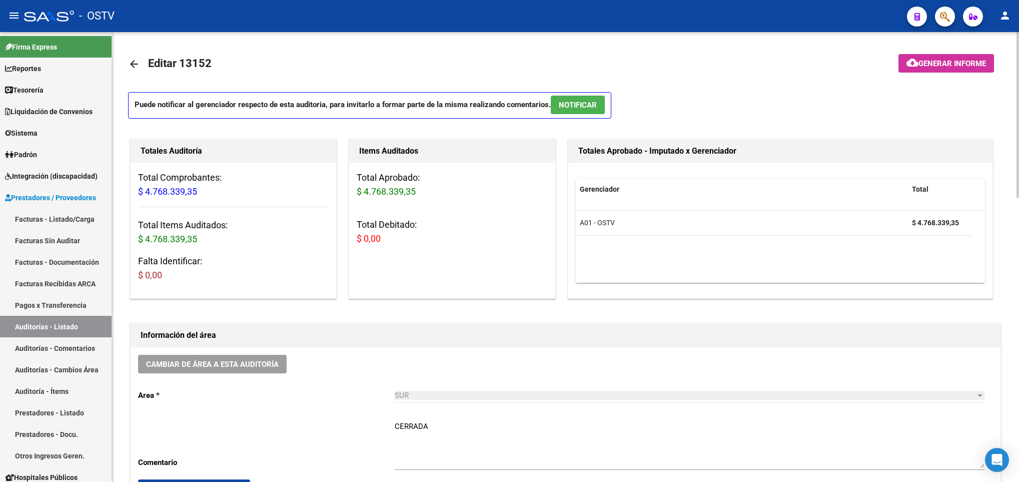
click at [134, 66] on mat-icon "arrow_back" at bounding box center [134, 64] width 12 height 12
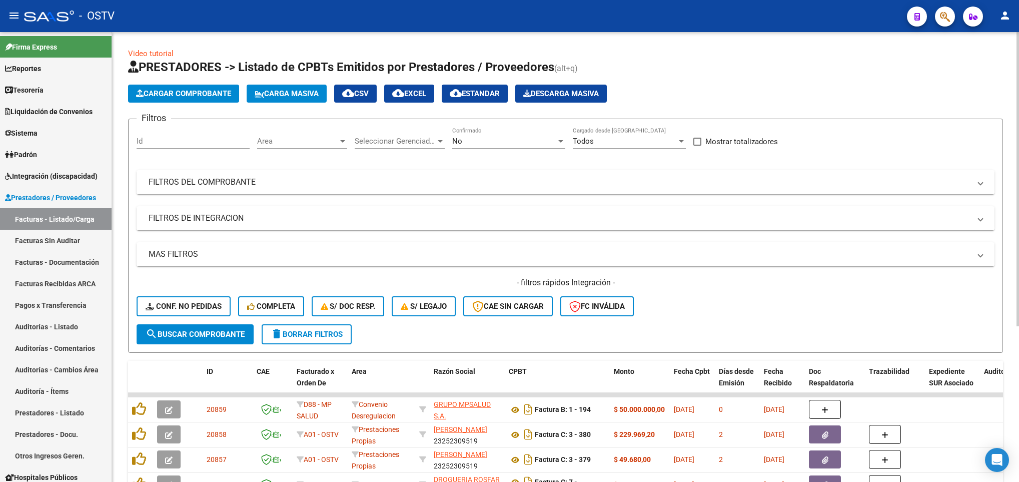
click at [472, 172] on mat-expansion-panel-header "FILTROS DEL COMPROBANTE" at bounding box center [566, 182] width 858 height 24
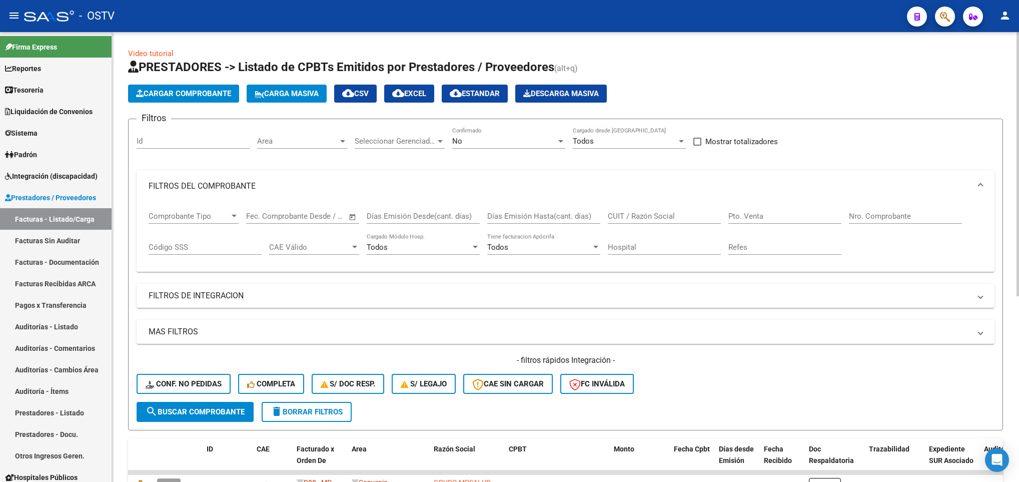
click at [509, 146] on div "No" at bounding box center [504, 141] width 104 height 9
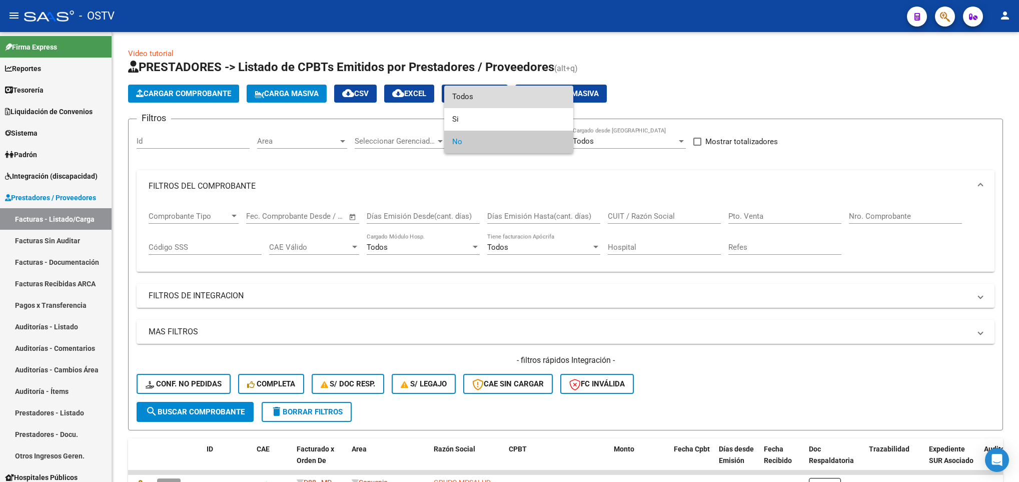
click at [459, 93] on span "Todos" at bounding box center [508, 97] width 113 height 23
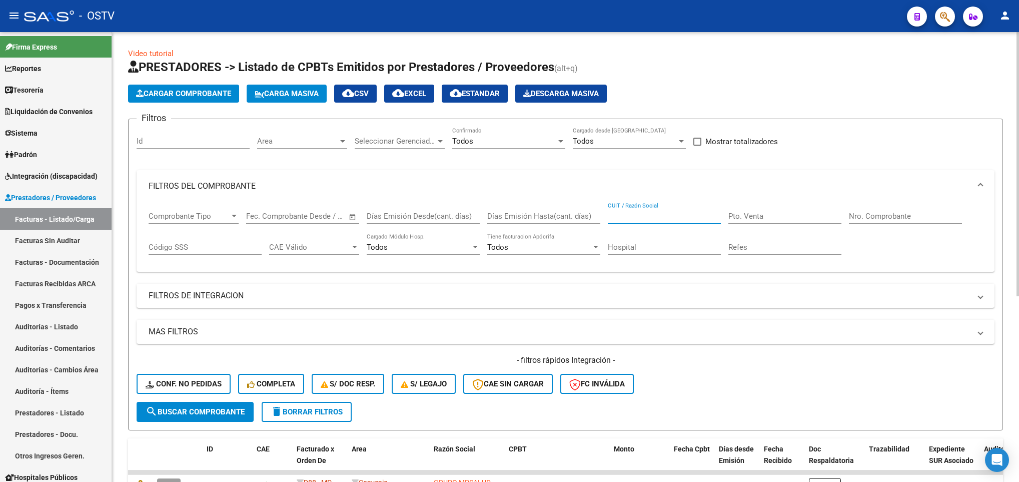
click at [636, 212] on input "CUIT / Razón Social" at bounding box center [664, 216] width 113 height 9
type input "rosfar"
click at [230, 404] on button "search Buscar Comprobante" at bounding box center [195, 412] width 117 height 20
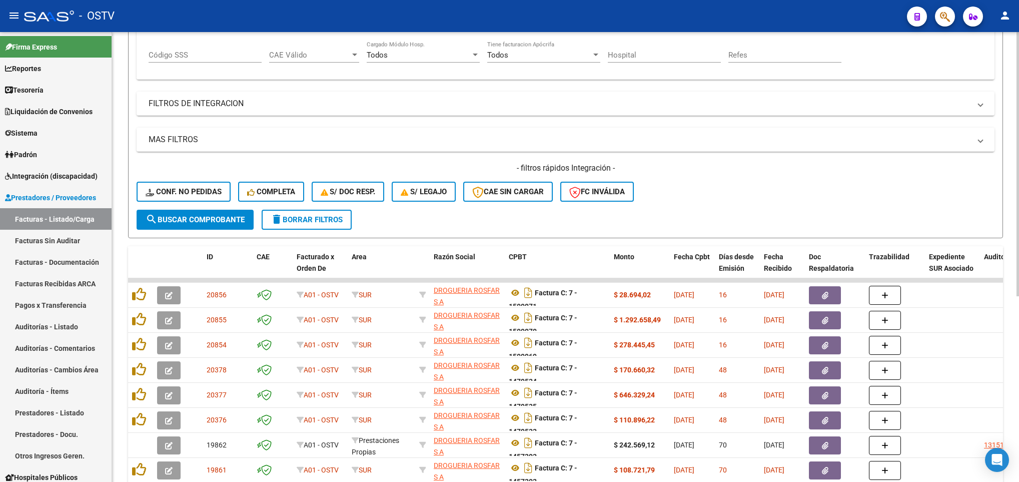
scroll to position [300, 0]
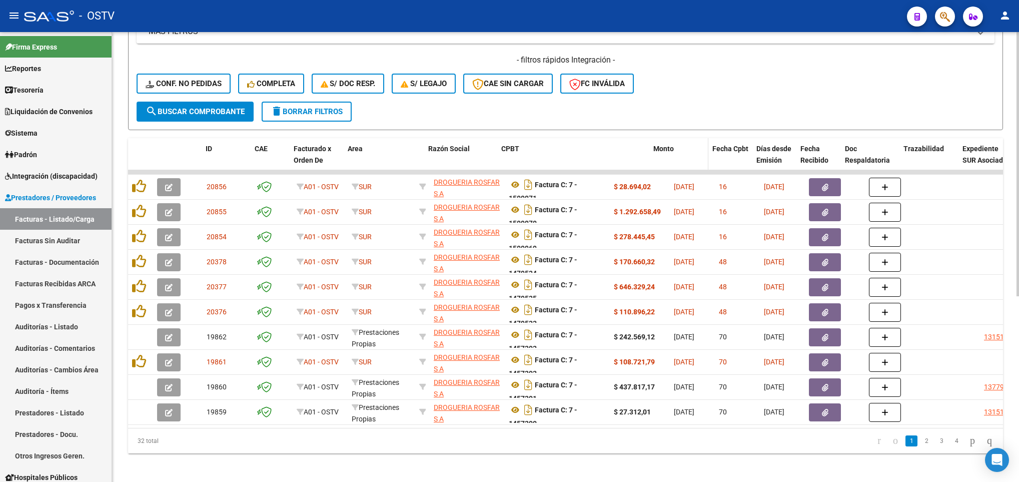
drag, startPoint x: 607, startPoint y: 162, endPoint x: 667, endPoint y: 162, distance: 60.0
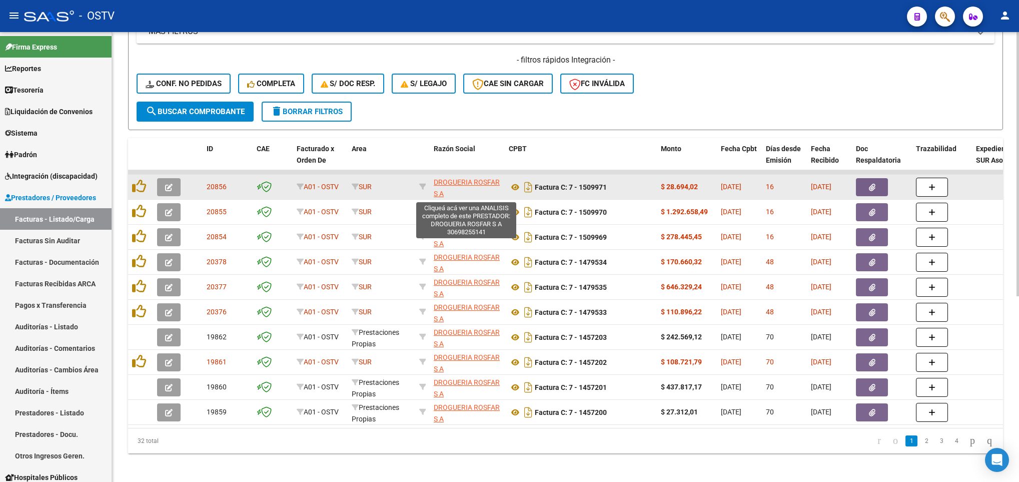
click at [464, 183] on span "DROGUERIA ROSFAR S A" at bounding box center [467, 188] width 66 height 20
type textarea "30698255141"
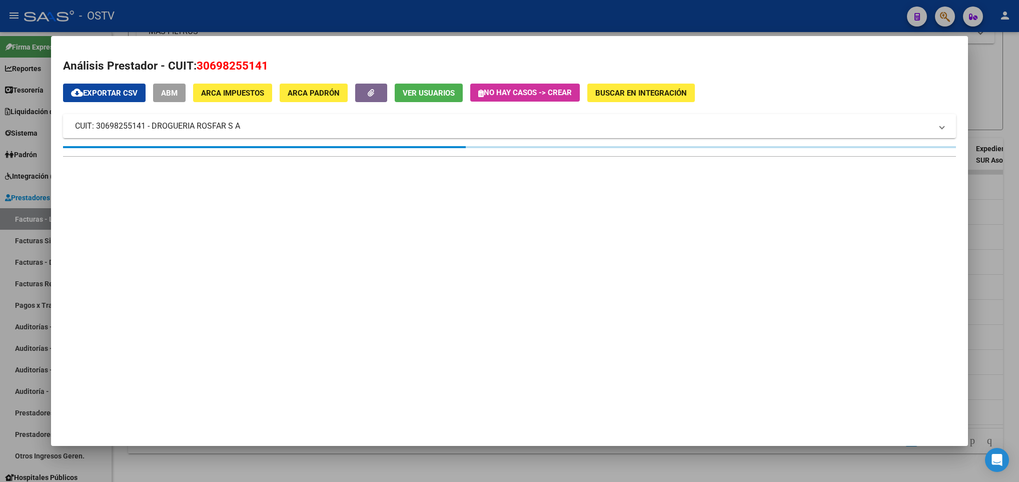
drag, startPoint x: 978, startPoint y: 80, endPoint x: 848, endPoint y: 163, distance: 154.4
click at [978, 80] on div at bounding box center [509, 241] width 1019 height 482
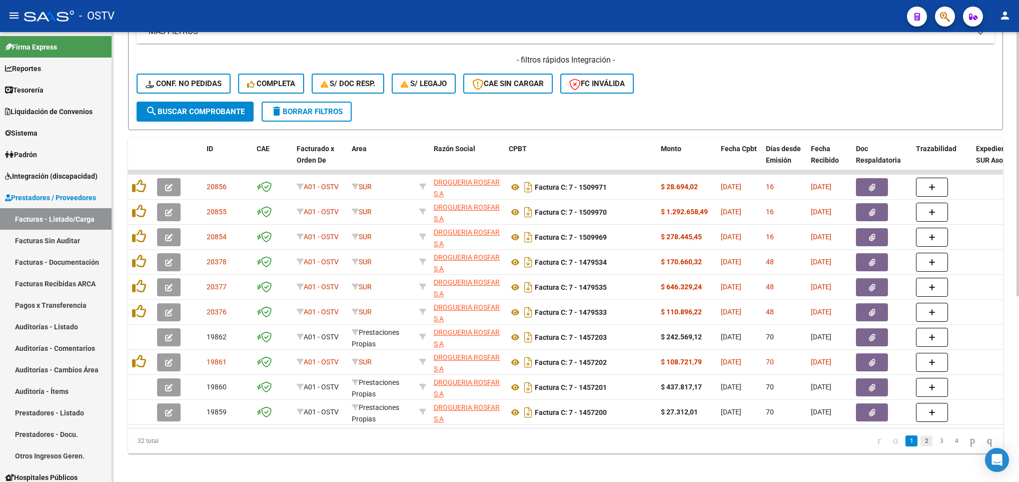
click at [920, 446] on link "2" at bounding box center [926, 440] width 12 height 11
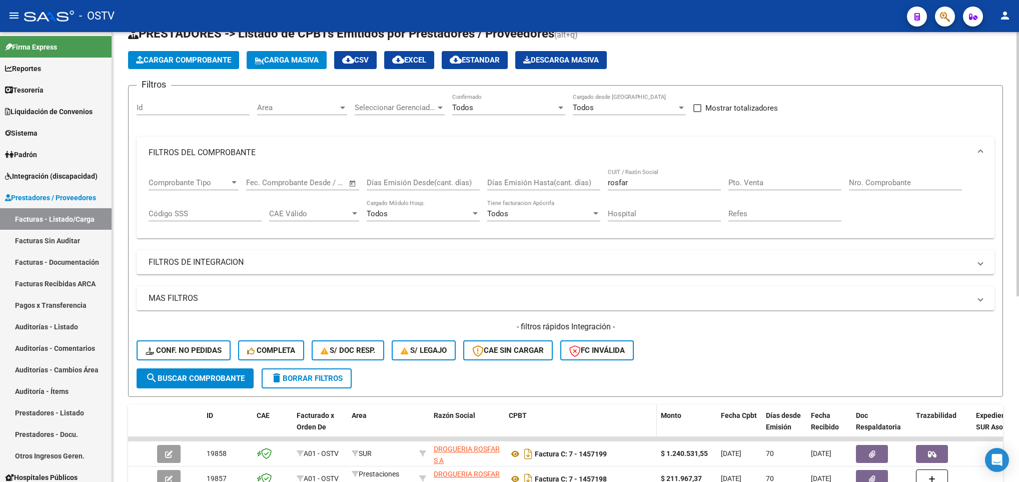
scroll to position [0, 0]
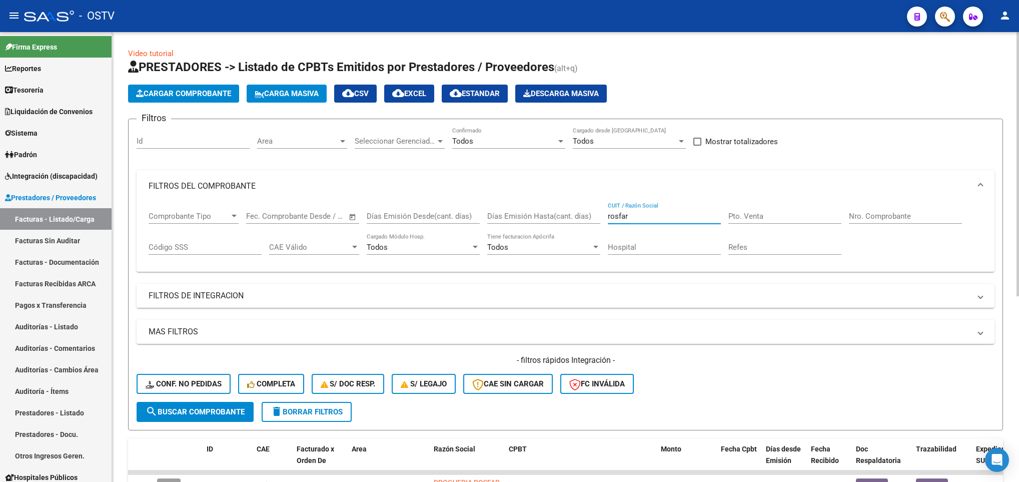
drag, startPoint x: 665, startPoint y: 214, endPoint x: 599, endPoint y: 219, distance: 66.2
click at [599, 219] on div "Comprobante Tipo Comprobante Tipo Start date – End date Fec. Comprobante Desde …" at bounding box center [566, 233] width 834 height 62
paste input "30-66461542-4"
click at [201, 410] on span "search Buscar Comprobante" at bounding box center [195, 411] width 99 height 9
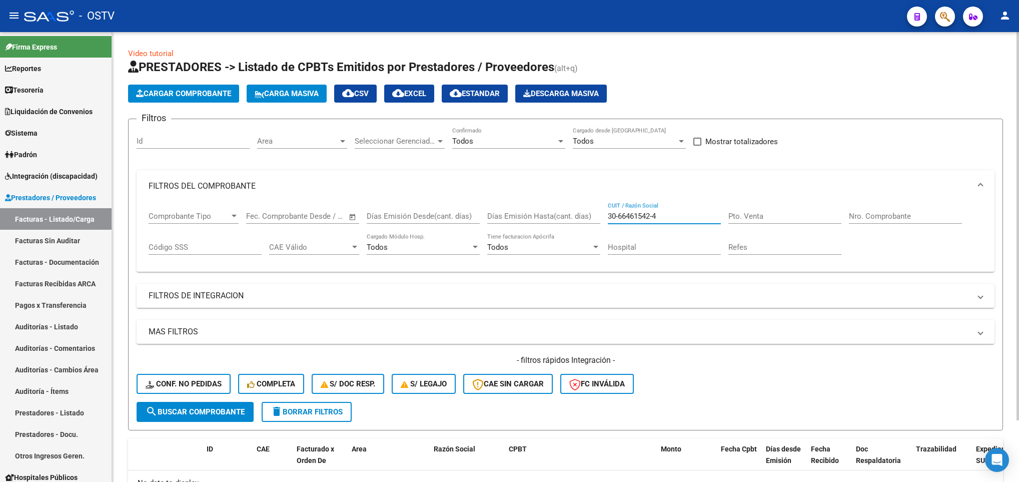
drag, startPoint x: 665, startPoint y: 217, endPoint x: 562, endPoint y: 221, distance: 103.6
click at [562, 221] on div "Comprobante Tipo Comprobante Tipo Start date – End date Fec. Comprobante Desde …" at bounding box center [566, 233] width 834 height 62
click at [220, 419] on button "search Buscar Comprobante" at bounding box center [195, 412] width 117 height 20
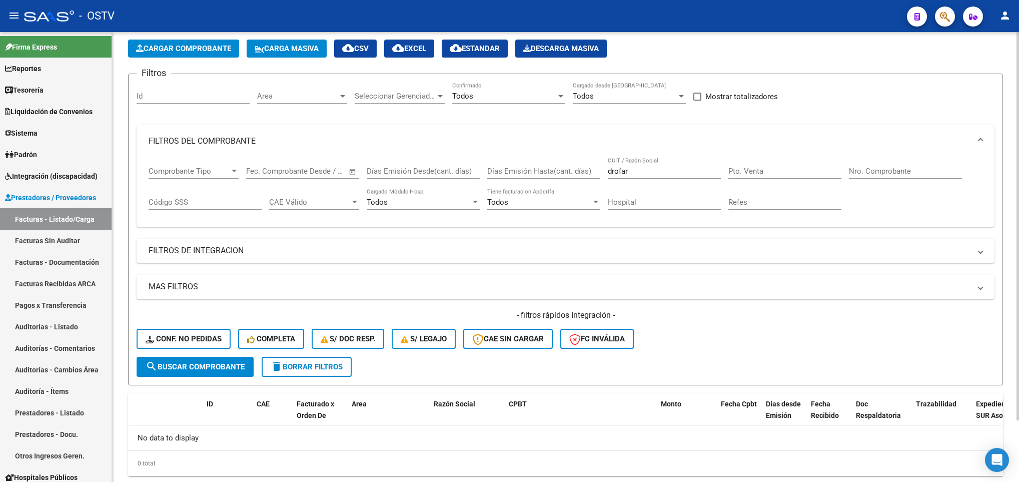
scroll to position [49, 0]
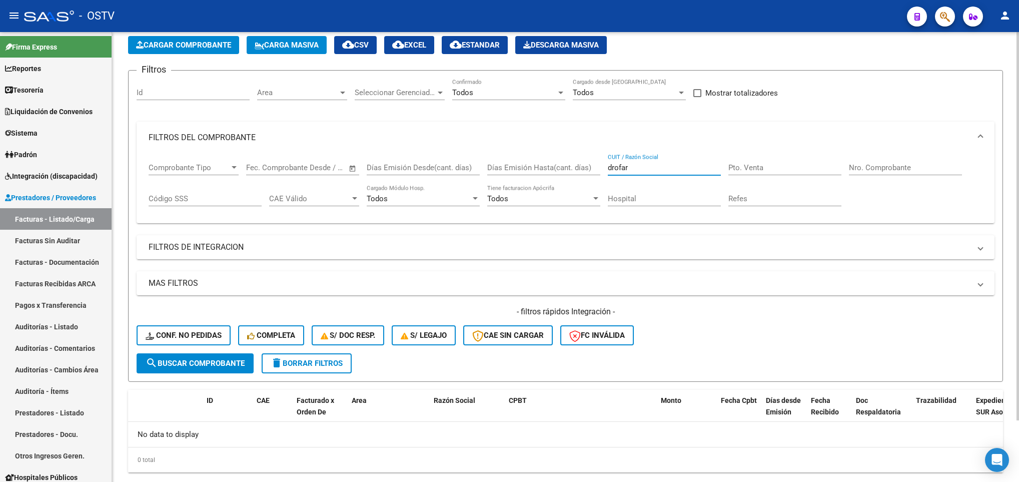
drag, startPoint x: 629, startPoint y: 171, endPoint x: 584, endPoint y: 176, distance: 45.7
click at [584, 176] on div "Comprobante Tipo Comprobante Tipo Start date – End date Fec. Comprobante Desde …" at bounding box center [566, 185] width 834 height 62
type input "redimer"
click at [191, 367] on span "search Buscar Comprobante" at bounding box center [195, 363] width 99 height 9
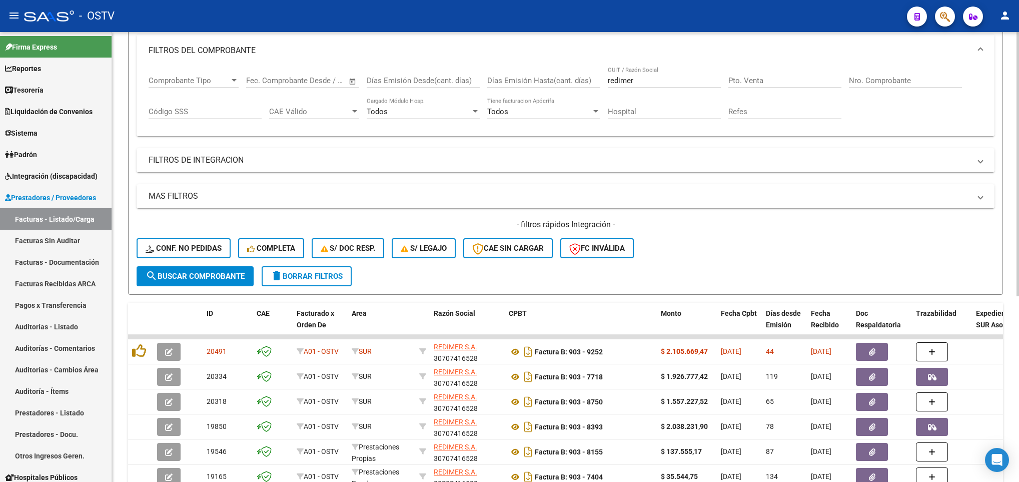
scroll to position [0, 0]
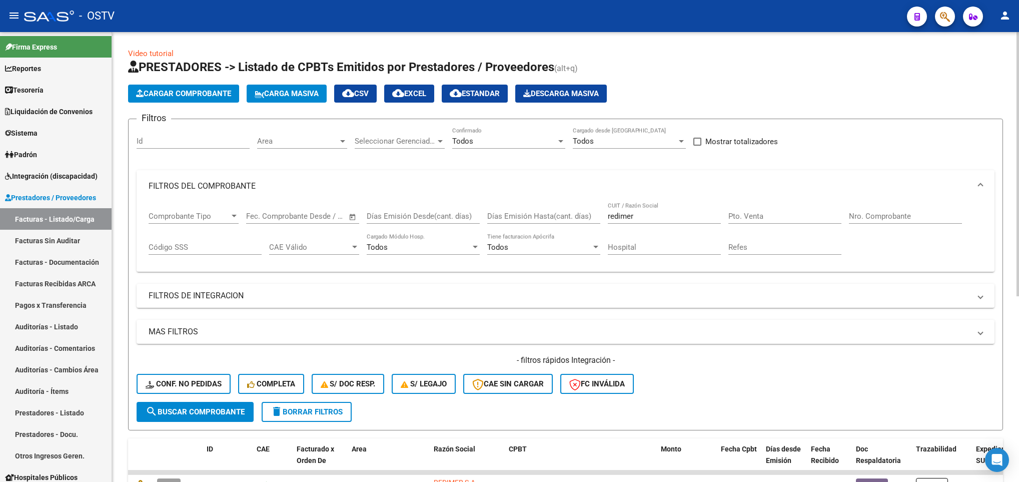
click at [861, 216] on input "Nro. Comprobante" at bounding box center [905, 216] width 113 height 9
type input "7685"
click at [213, 410] on span "search Buscar Comprobante" at bounding box center [195, 411] width 99 height 9
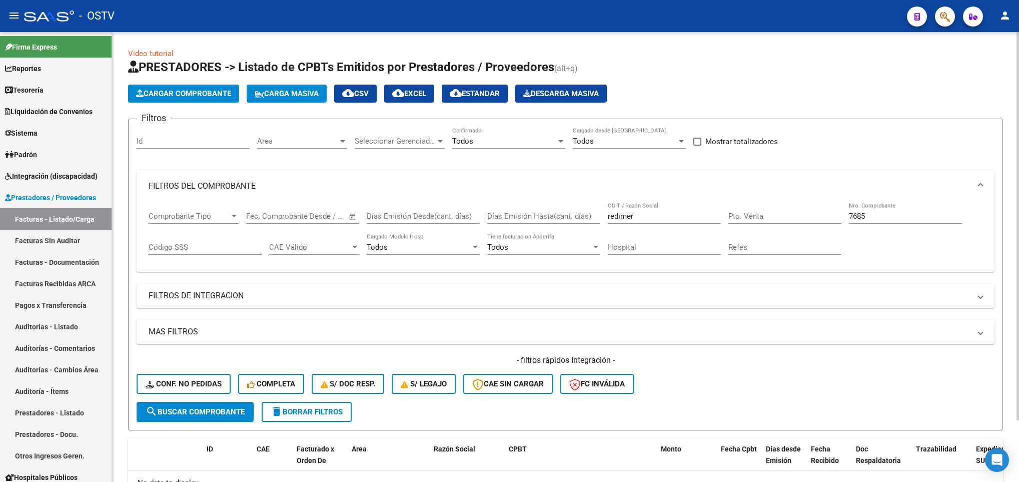
drag, startPoint x: 878, startPoint y: 212, endPoint x: 822, endPoint y: 220, distance: 56.6
click at [822, 220] on div "Comprobante Tipo Comprobante Tipo Start date – End date Fec. Comprobante Desde …" at bounding box center [566, 233] width 834 height 62
drag, startPoint x: 873, startPoint y: 215, endPoint x: 812, endPoint y: 221, distance: 61.8
click at [812, 221] on div "Comprobante Tipo Comprobante Tipo Start date – End date Fec. Comprobante Desde …" at bounding box center [566, 233] width 834 height 62
click at [221, 405] on button "search Buscar Comprobante" at bounding box center [195, 412] width 117 height 20
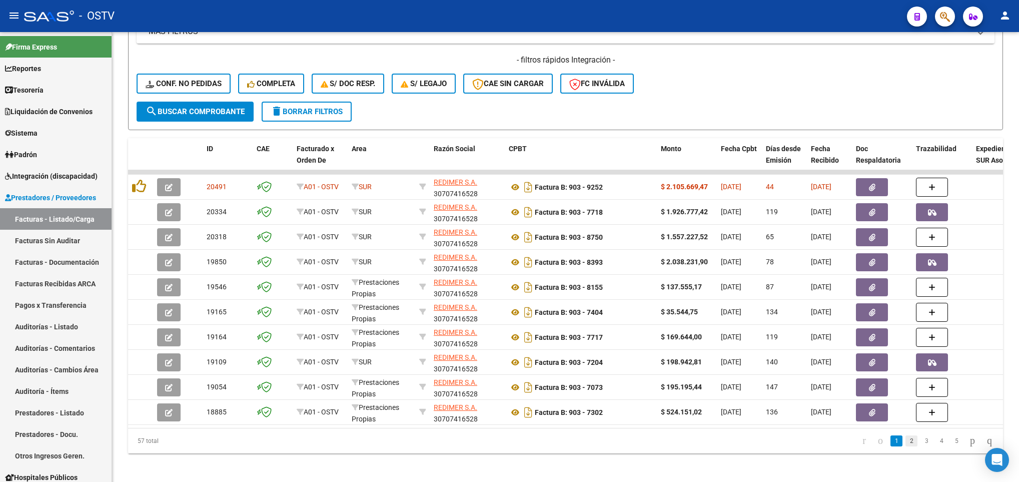
click at [905, 446] on link "2" at bounding box center [911, 440] width 12 height 11
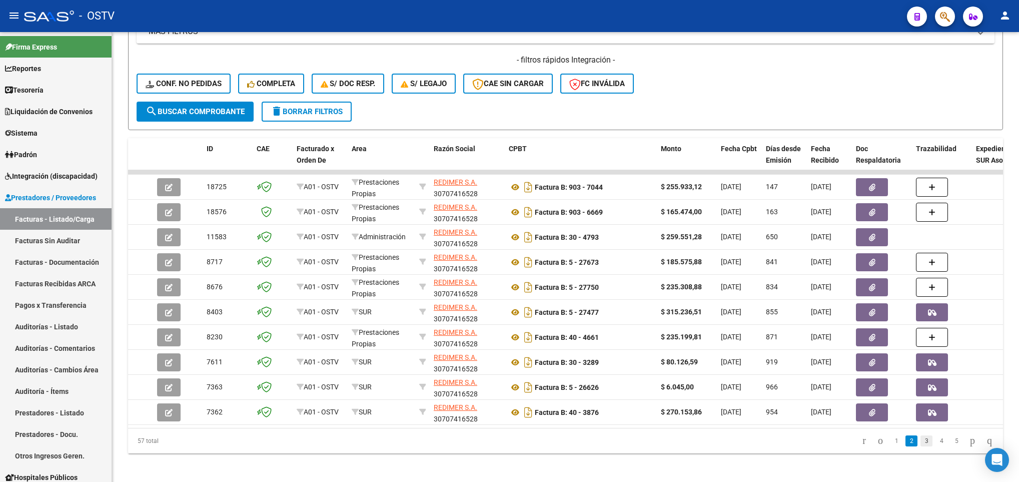
click at [920, 446] on link "3" at bounding box center [926, 440] width 12 height 11
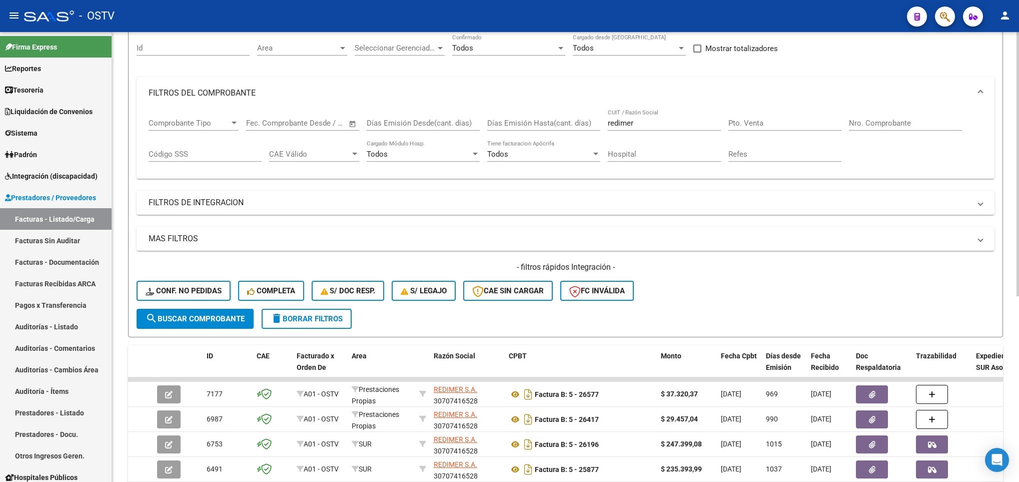
scroll to position [316, 0]
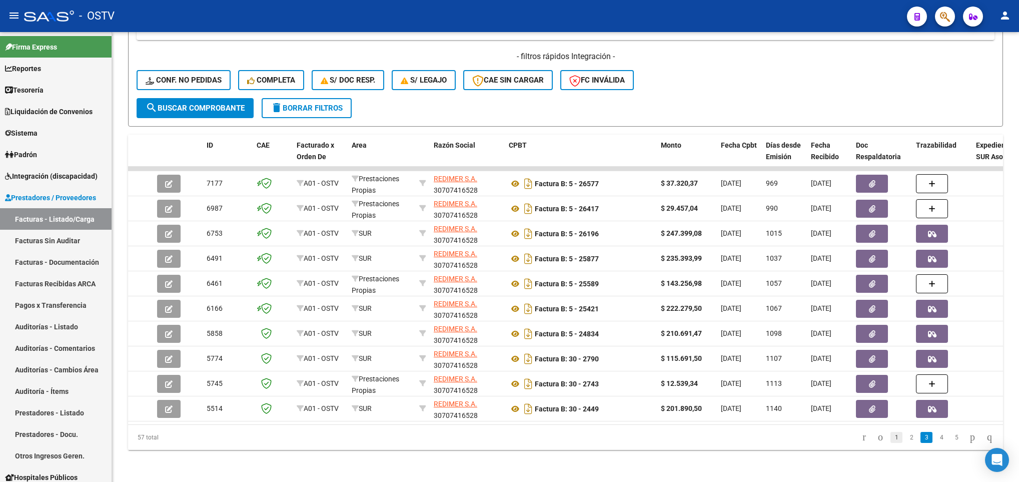
click at [890, 442] on link "1" at bounding box center [896, 437] width 12 height 11
